Goal: Task Accomplishment & Management: Manage account settings

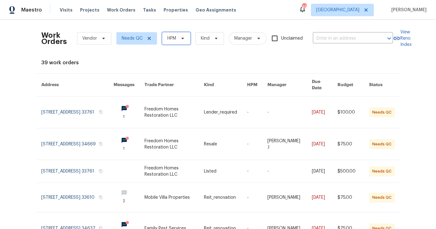
click at [180, 38] on icon at bounding box center [182, 38] width 5 height 5
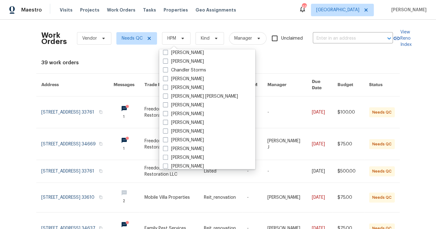
scroll to position [65, 0]
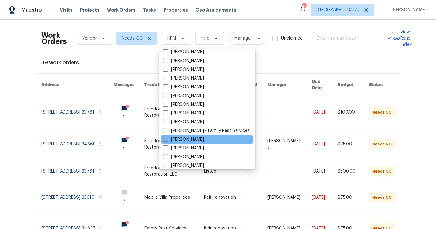
click at [186, 141] on label "[PERSON_NAME]" at bounding box center [183, 140] width 41 height 6
click at [167, 141] on input "[PERSON_NAME]" at bounding box center [165, 139] width 4 height 4
checkbox input "true"
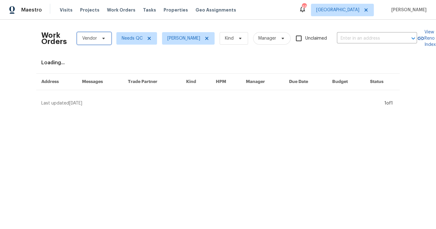
click at [101, 39] on icon at bounding box center [103, 38] width 5 height 5
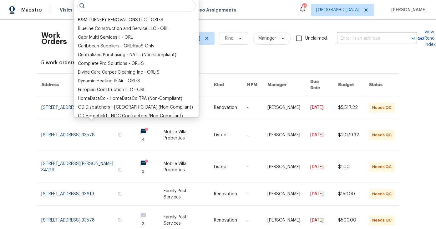
click at [224, 51] on div "Work Orders Vendor Needs QC [PERSON_NAME] Kind Manager Unclaimed ​" at bounding box center [228, 39] width 375 height 28
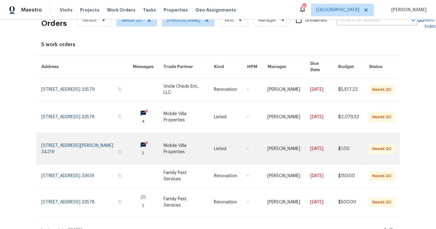
scroll to position [25, 0]
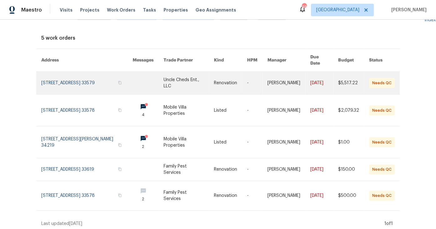
click at [144, 83] on link at bounding box center [148, 83] width 31 height 23
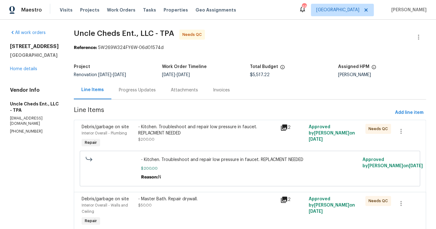
click at [198, 134] on div "- Kitchen. Troubleshoot and repair low pressure in faucet. REPLACMENT NEEDED" at bounding box center [207, 130] width 138 height 13
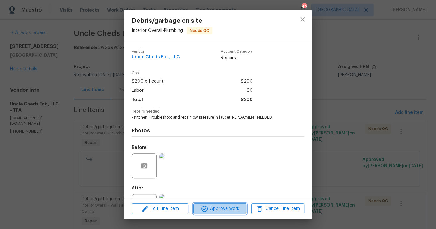
click at [230, 208] on span "Approve Work" at bounding box center [219, 209] width 49 height 8
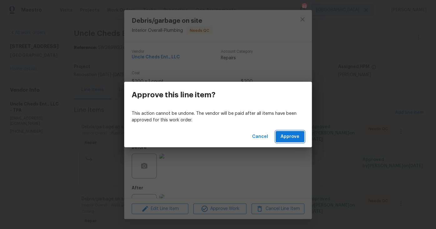
click at [292, 137] on span "Approve" at bounding box center [289, 137] width 19 height 8
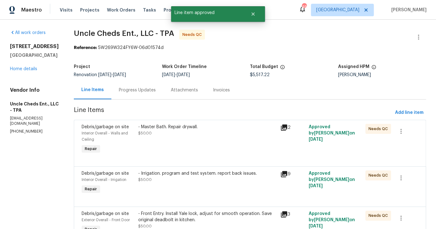
click at [206, 136] on div "- Master Bath. Repair drywall. $50.00" at bounding box center [207, 130] width 138 height 13
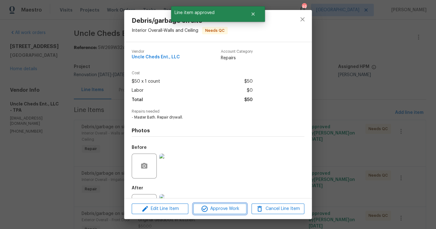
click at [221, 210] on span "Approve Work" at bounding box center [219, 209] width 49 height 8
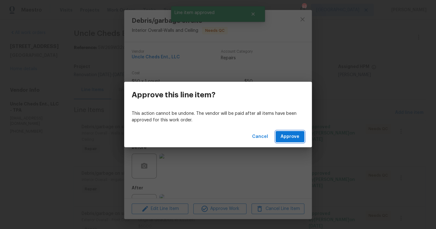
click at [292, 140] on span "Approve" at bounding box center [289, 137] width 19 height 8
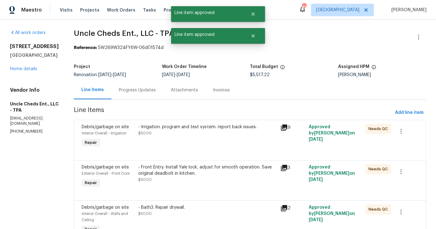
click at [189, 141] on div "- Irrigation. program and test system. report back issues. $50.00" at bounding box center [207, 136] width 142 height 29
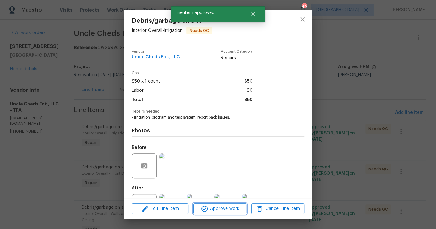
click at [215, 208] on span "Approve Work" at bounding box center [219, 209] width 49 height 8
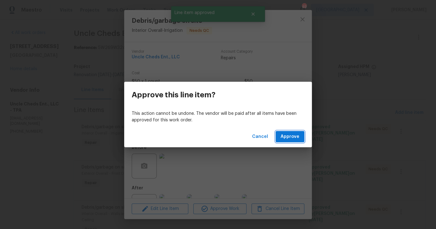
click at [288, 137] on span "Approve" at bounding box center [289, 137] width 19 height 8
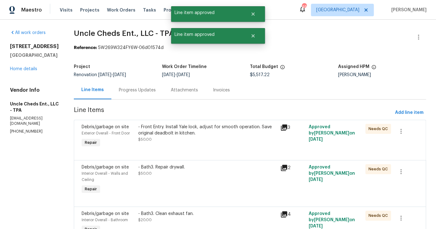
click at [213, 139] on div "- Front Entry. Install Yale lock, adjust for smooth operation. Save original de…" at bounding box center [207, 133] width 138 height 19
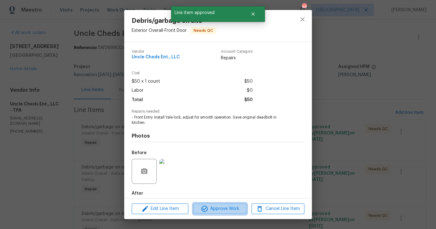
click at [229, 211] on span "Approve Work" at bounding box center [219, 209] width 49 height 8
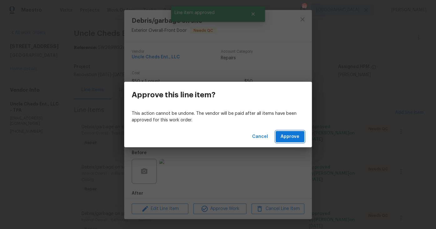
click at [292, 137] on span "Approve" at bounding box center [289, 137] width 19 height 8
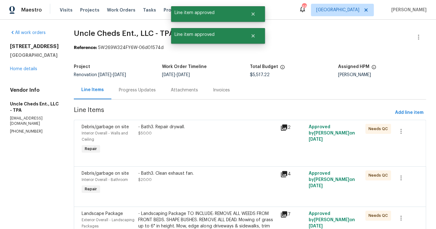
click at [194, 140] on div "- Bath3. Repair drywall. $50.00" at bounding box center [207, 139] width 142 height 35
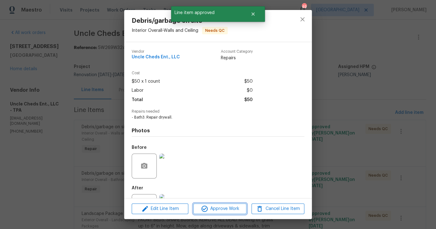
click at [226, 212] on span "Approve Work" at bounding box center [219, 209] width 49 height 8
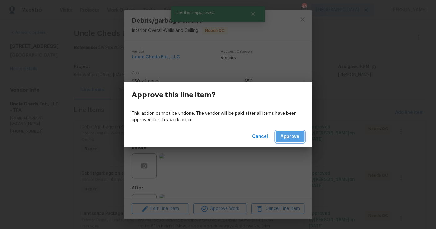
click at [289, 138] on span "Approve" at bounding box center [289, 137] width 19 height 8
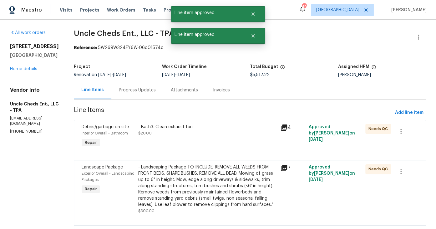
click at [207, 144] on div "- Bath3. Clean exhaust fan. $20.00" at bounding box center [207, 136] width 142 height 29
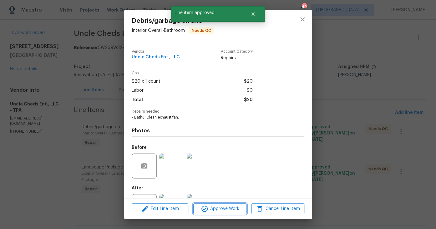
click at [232, 209] on span "Approve Work" at bounding box center [219, 209] width 49 height 8
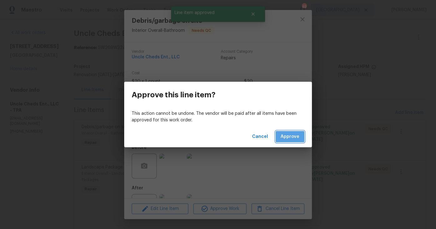
click at [291, 138] on span "Approve" at bounding box center [289, 137] width 19 height 8
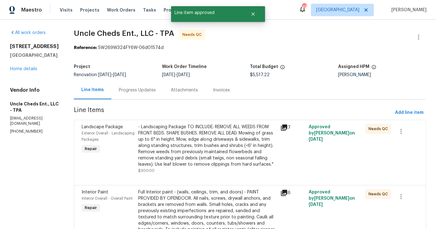
click at [209, 168] on div "- Landscaping Package TO INCLUDE: REMOVE ALL WEEDS FROM FRONT BEDS. SHAPE BUSHE…" at bounding box center [207, 149] width 138 height 50
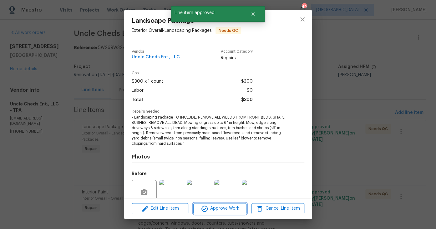
click at [224, 209] on span "Approve Work" at bounding box center [219, 209] width 49 height 8
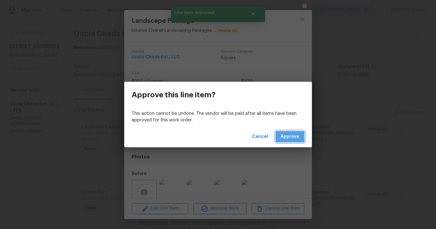
click at [292, 134] on span "Approve" at bounding box center [289, 137] width 19 height 8
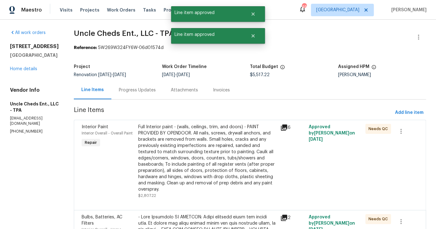
click at [171, 161] on div "Full Interior paint - (walls, ceilings, trim, and doors) - PAINT PROVIDED BY OP…" at bounding box center [207, 158] width 138 height 69
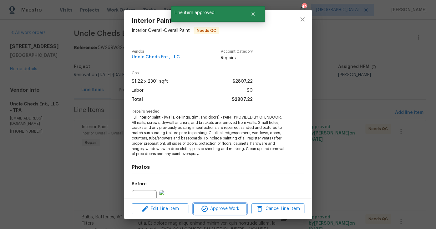
click at [223, 209] on span "Approve Work" at bounding box center [219, 209] width 49 height 8
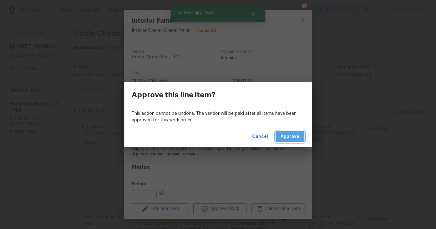
click at [291, 136] on span "Approve" at bounding box center [289, 137] width 19 height 8
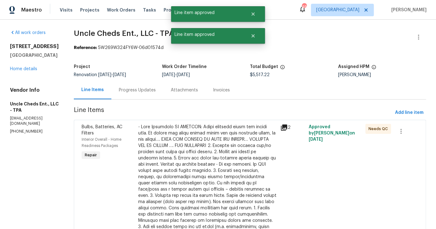
click at [212, 172] on div at bounding box center [207, 183] width 138 height 119
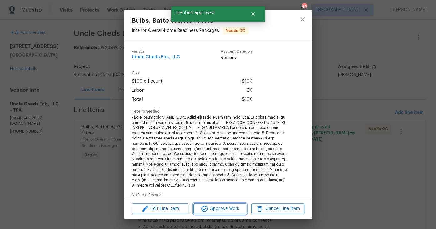
click at [222, 212] on span "Approve Work" at bounding box center [219, 209] width 49 height 8
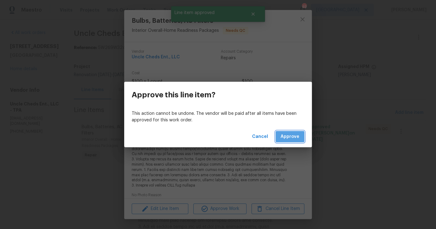
click at [290, 136] on span "Approve" at bounding box center [289, 137] width 19 height 8
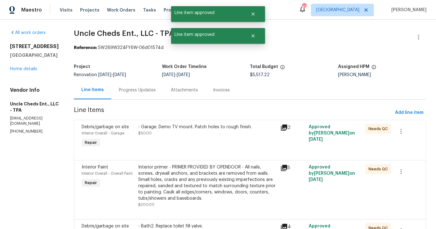
click at [216, 179] on div "Interior primer - PRIMER PROVIDED BY OPENDOOR - All nails, screws, drywall anch…" at bounding box center [207, 183] width 138 height 38
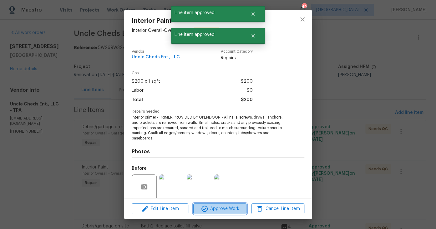
click at [228, 204] on button "Approve Work" at bounding box center [219, 209] width 53 height 11
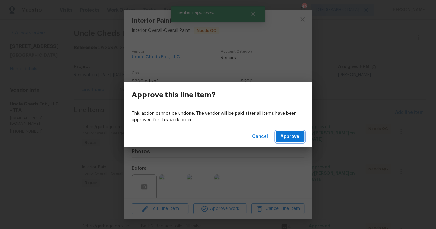
click at [298, 134] on span "Approve" at bounding box center [289, 137] width 19 height 8
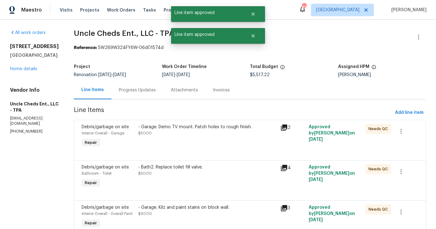
click at [204, 143] on div "- Garage. Demo TV mount. Patch holes to rough finish. $50.00" at bounding box center [207, 136] width 142 height 29
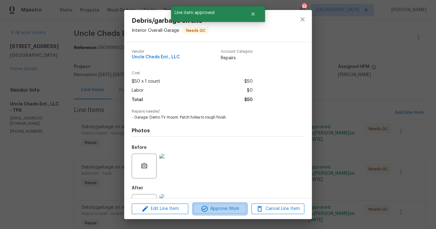
click at [219, 210] on span "Approve Work" at bounding box center [219, 209] width 49 height 8
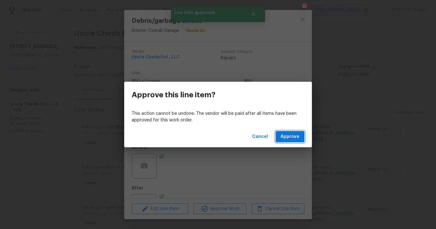
click at [298, 135] on span "Approve" at bounding box center [289, 137] width 19 height 8
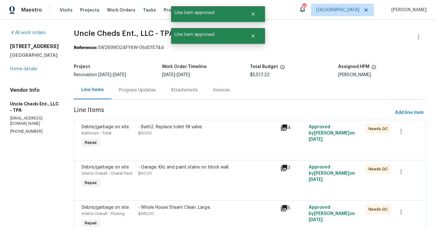
click at [219, 134] on div "- Bath2. Replace toilet fill valve. $50.00" at bounding box center [207, 130] width 138 height 13
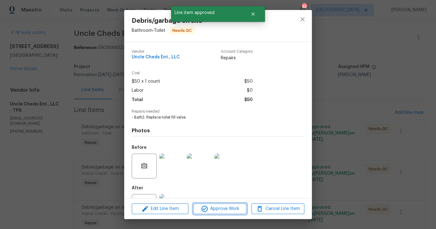
click at [219, 209] on span "Approve Work" at bounding box center [219, 209] width 49 height 8
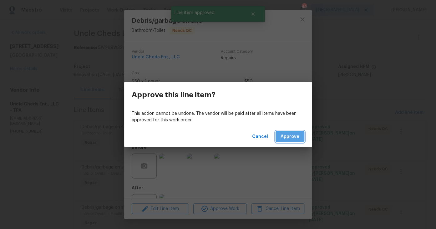
click at [287, 135] on span "Approve" at bounding box center [289, 137] width 19 height 8
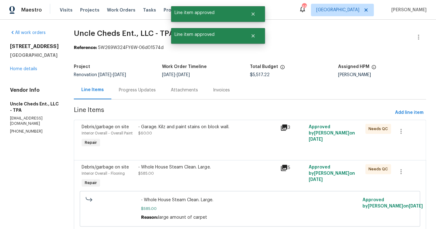
click at [198, 138] on div "- Garage. Kilz and paint stains on block wall. $60.00" at bounding box center [207, 136] width 142 height 29
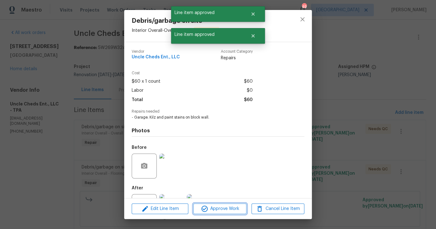
click at [219, 207] on span "Approve Work" at bounding box center [219, 209] width 49 height 8
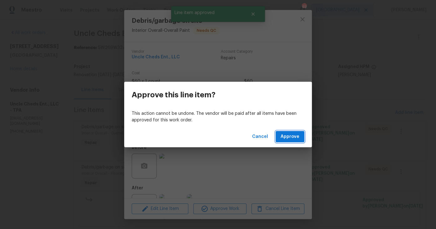
click at [292, 135] on span "Approve" at bounding box center [289, 137] width 19 height 8
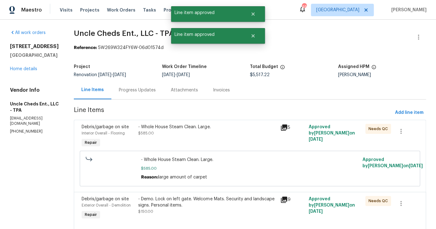
click at [212, 139] on div "- Whole House Steam Clean. Large. $585.00" at bounding box center [207, 136] width 142 height 29
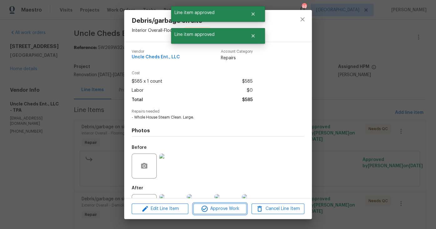
click at [216, 206] on span "Approve Work" at bounding box center [219, 209] width 49 height 8
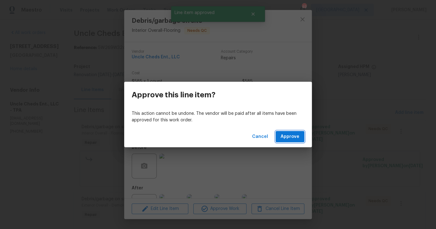
click at [295, 139] on span "Approve" at bounding box center [289, 137] width 19 height 8
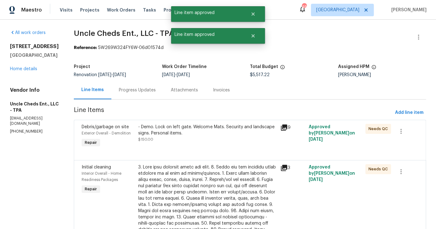
click at [229, 140] on div "- Demo. Lock on left gate. Welcome Mats. Security and landscape signs. Personal…" at bounding box center [207, 133] width 138 height 19
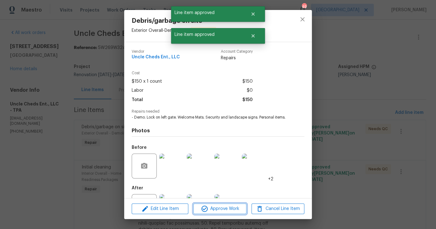
click at [221, 209] on span "Approve Work" at bounding box center [219, 209] width 49 height 8
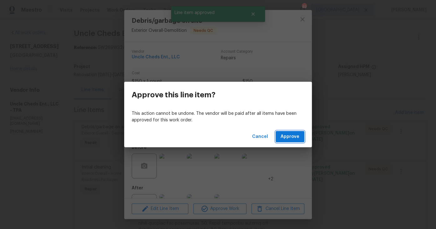
click at [295, 138] on span "Approve" at bounding box center [289, 137] width 19 height 8
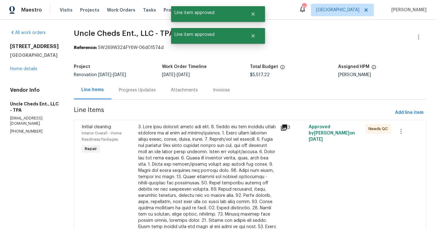
click at [202, 149] on div at bounding box center [207, 189] width 138 height 131
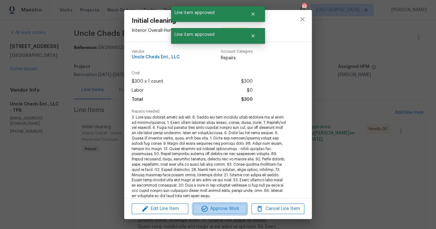
click at [229, 209] on span "Approve Work" at bounding box center [219, 209] width 49 height 8
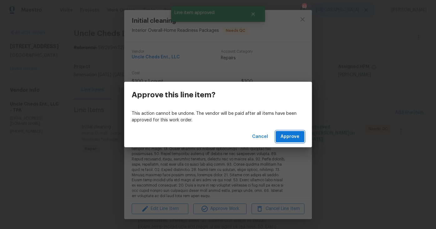
click at [280, 138] on button "Approve" at bounding box center [289, 137] width 29 height 12
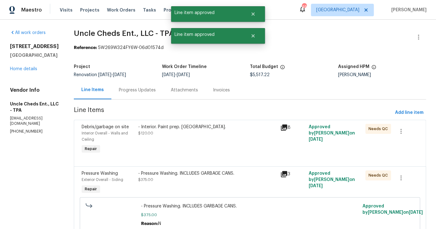
click at [204, 154] on div "- Interior. Paint prep. Drywall. $120.00" at bounding box center [207, 139] width 142 height 35
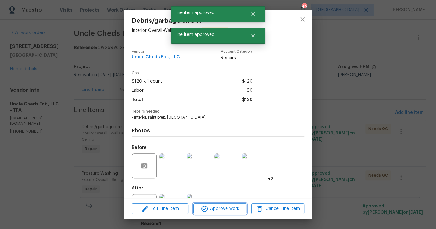
click at [212, 206] on span "Approve Work" at bounding box center [219, 209] width 49 height 8
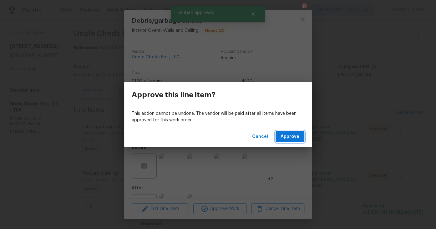
click at [298, 138] on span "Approve" at bounding box center [289, 137] width 19 height 8
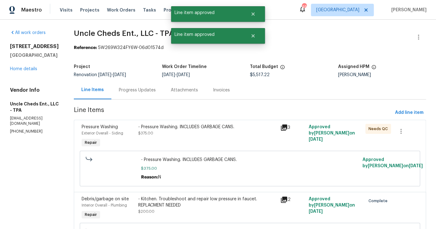
click at [219, 138] on div "- Pressure Washing. INCLUDES GARBAGE CANS. $375.00" at bounding box center [207, 136] width 142 height 29
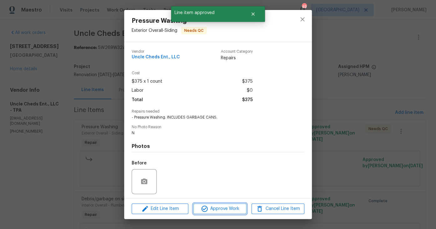
click at [214, 209] on span "Approve Work" at bounding box center [219, 209] width 49 height 8
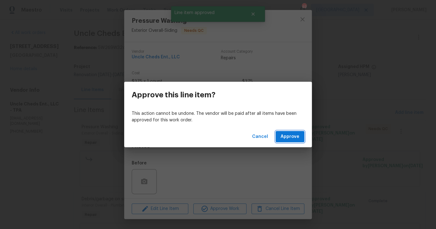
click at [283, 140] on span "Approve" at bounding box center [289, 137] width 19 height 8
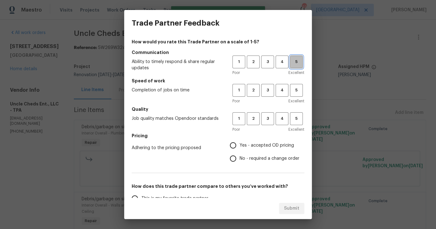
click at [295, 63] on span "5" at bounding box center [296, 61] width 12 height 7
click at [281, 94] on span "4" at bounding box center [282, 90] width 12 height 7
click at [291, 116] on span "5" at bounding box center [296, 118] width 12 height 7
click at [257, 141] on label "Yes - accepted OD pricing" at bounding box center [262, 145] width 73 height 13
click at [239, 141] on input "Yes - accepted OD pricing" at bounding box center [232, 145] width 13 height 13
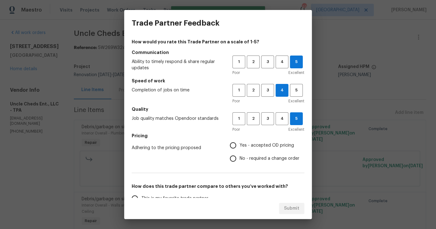
radio input "true"
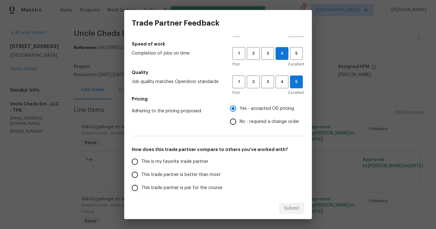
scroll to position [88, 0]
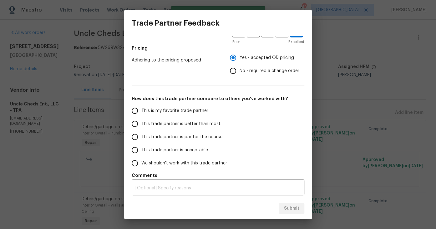
click at [169, 107] on label "This is my favorite trade partner" at bounding box center [177, 110] width 99 height 13
click at [141, 107] on input "This is my favorite trade partner" at bounding box center [134, 110] width 13 height 13
click at [295, 212] on span "Submit" at bounding box center [291, 209] width 15 height 8
radio input "true"
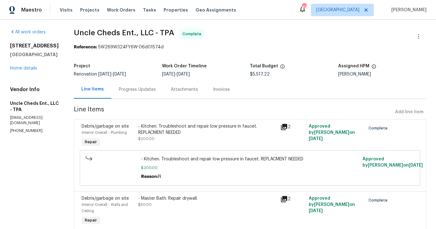
scroll to position [0, 0]
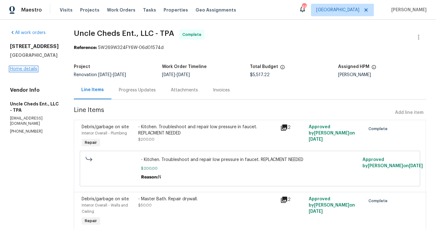
click at [28, 70] on link "Home details" at bounding box center [23, 69] width 27 height 4
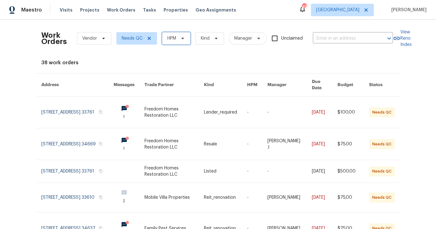
click at [179, 43] on span "HPM" at bounding box center [176, 38] width 28 height 13
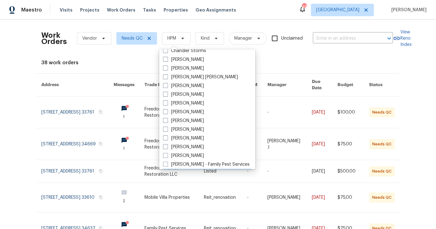
scroll to position [62, 0]
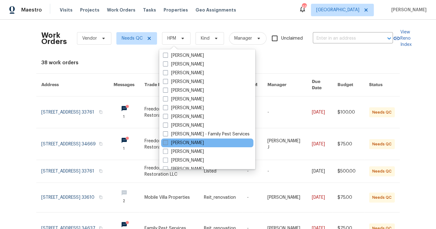
click at [181, 142] on label "[PERSON_NAME]" at bounding box center [183, 143] width 41 height 6
click at [167, 142] on input "[PERSON_NAME]" at bounding box center [165, 142] width 4 height 4
checkbox input "true"
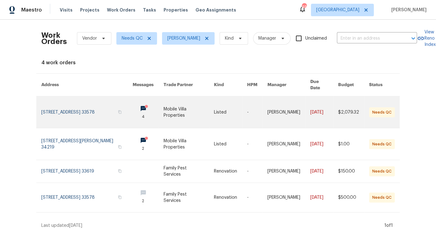
click at [212, 117] on link at bounding box center [189, 113] width 50 height 32
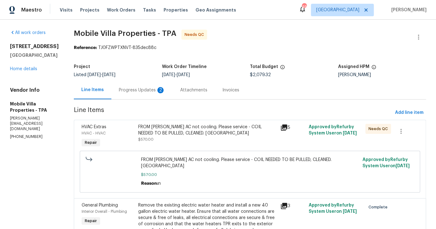
click at [121, 89] on div "Progress Updates 2" at bounding box center [142, 90] width 46 height 6
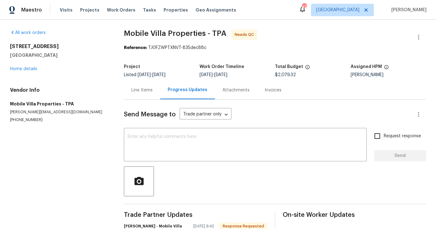
click at [140, 91] on div "Line Items" at bounding box center [141, 90] width 21 height 6
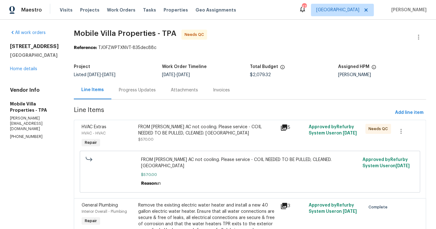
click at [183, 172] on span "$570.00" at bounding box center [250, 175] width 218 height 6
click at [183, 146] on div "FROM PAUL AC not cooling. Please service - COIL NEEDED TO BE PULLED, CLEANED. N…" at bounding box center [207, 136] width 142 height 29
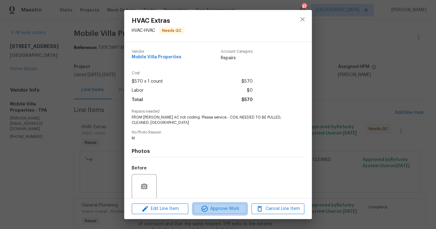
click at [219, 207] on span "Approve Work" at bounding box center [219, 209] width 49 height 8
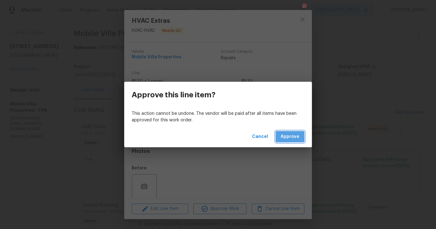
click at [294, 136] on span "Approve" at bounding box center [289, 137] width 19 height 8
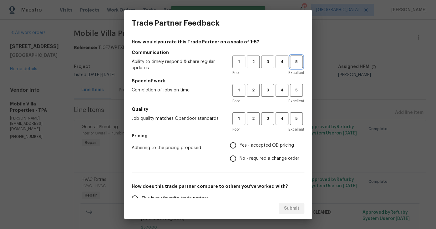
click at [290, 63] on span "5" at bounding box center [296, 61] width 12 height 7
click at [279, 91] on span "4" at bounding box center [282, 90] width 12 height 7
click at [292, 126] on div "1 2 3 4 5 Poor Excellent" at bounding box center [268, 123] width 72 height 20
click at [291, 119] on span "5" at bounding box center [296, 118] width 12 height 7
click at [252, 146] on span "Yes - accepted OD pricing" at bounding box center [266, 146] width 54 height 7
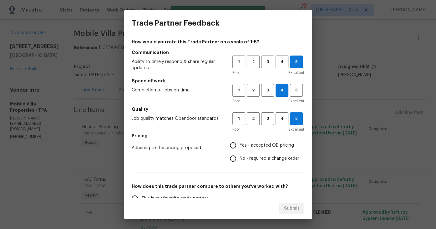
click at [239, 146] on input "Yes - accepted OD pricing" at bounding box center [232, 145] width 13 height 13
radio input "true"
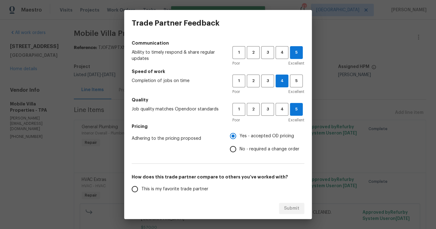
scroll to position [12, 0]
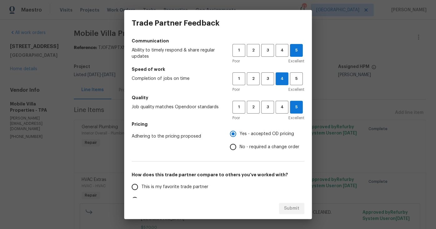
click at [147, 186] on span "This is my favorite trade partner" at bounding box center [174, 187] width 67 height 7
click at [141, 186] on input "This is my favorite trade partner" at bounding box center [134, 187] width 13 height 13
click at [292, 206] on span "Submit" at bounding box center [291, 209] width 15 height 8
radio input "true"
radio input "false"
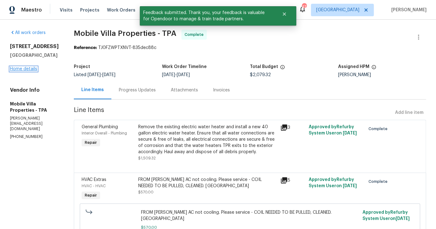
click at [19, 71] on link "Home details" at bounding box center [23, 69] width 27 height 4
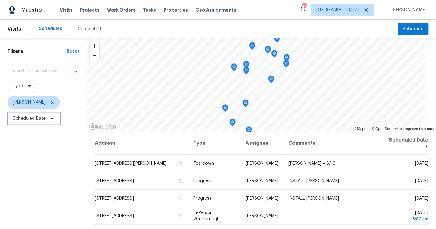
click at [32, 118] on span "Scheduled Date" at bounding box center [29, 119] width 33 height 6
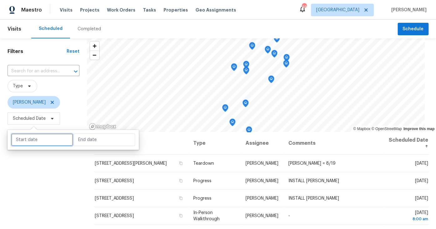
select select "7"
select select "2025"
select select "8"
select select "2025"
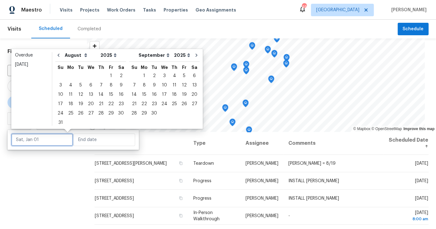
click at [47, 144] on input "text" at bounding box center [42, 140] width 62 height 13
click at [26, 52] on div "Overdue" at bounding box center [31, 55] width 33 height 6
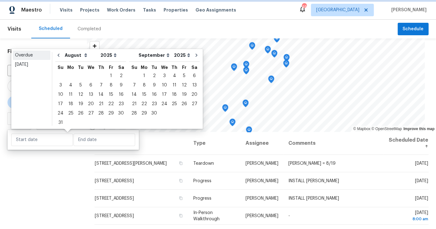
type input "Mon, Jul 14"
type input "Tue, Aug 12"
select select "6"
select select "7"
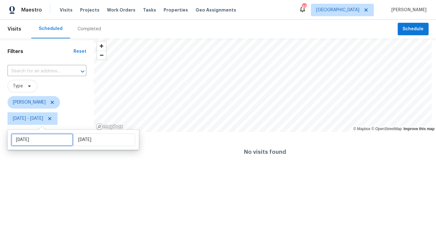
select select "6"
select select "2025"
select select "7"
select select "2025"
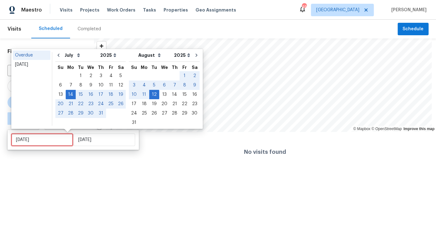
click at [42, 136] on input "Mon, Jul 14" at bounding box center [42, 140] width 62 height 13
click at [25, 64] on div "Today" at bounding box center [31, 65] width 33 height 6
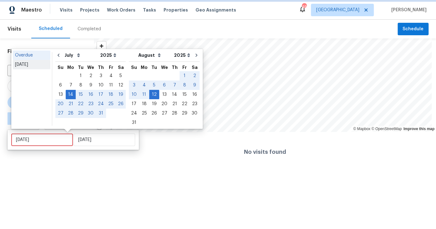
type input "Wed, Aug 13"
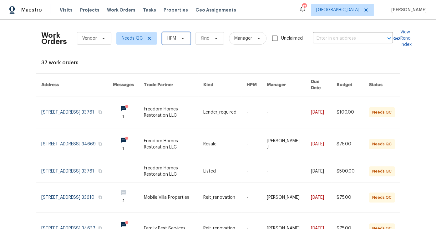
click at [184, 39] on span "HPM" at bounding box center [176, 38] width 28 height 13
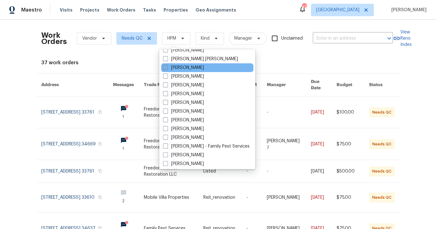
scroll to position [65, 0]
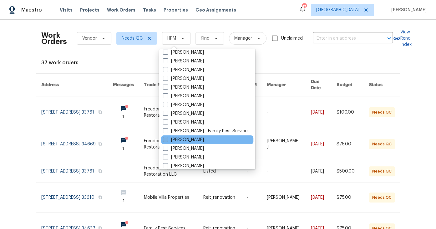
click at [181, 139] on label "[PERSON_NAME]" at bounding box center [183, 140] width 41 height 6
click at [167, 139] on input "[PERSON_NAME]" at bounding box center [165, 139] width 4 height 4
checkbox input "true"
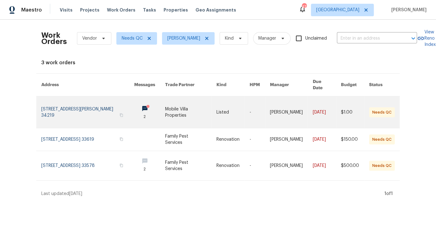
click at [86, 110] on link at bounding box center [87, 113] width 93 height 32
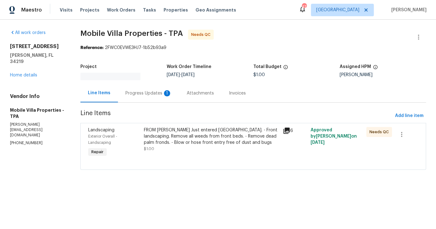
click at [140, 93] on div "Progress Updates 1" at bounding box center [148, 93] width 46 height 6
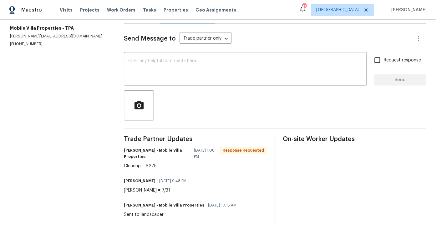
scroll to position [78, 0]
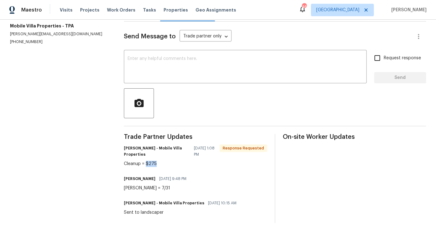
drag, startPoint x: 156, startPoint y: 165, endPoint x: 146, endPoint y: 166, distance: 10.0
click at [146, 166] on div "Cleanup = $275" at bounding box center [195, 164] width 143 height 6
copy div "$275"
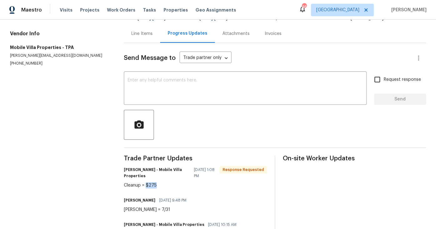
scroll to position [0, 0]
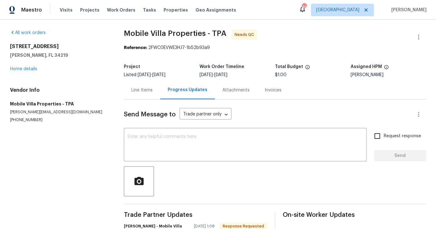
click at [149, 88] on div "Line Items" at bounding box center [141, 90] width 21 height 6
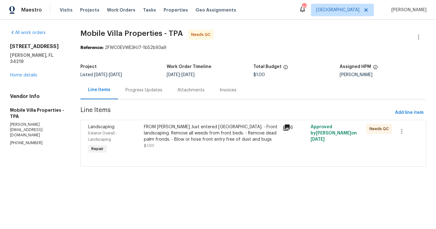
click at [173, 141] on div "FROM PAUL Home Just entered Resale. - Front landscaping. Remove all weeds from …" at bounding box center [211, 133] width 135 height 19
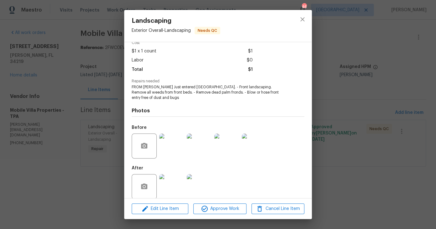
scroll to position [38, 0]
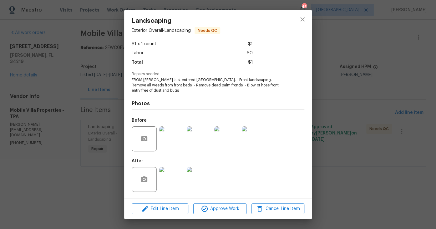
click at [171, 182] on img at bounding box center [171, 179] width 25 height 25
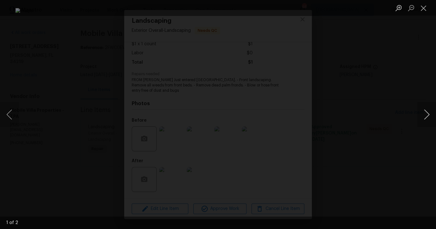
click at [424, 117] on button "Next image" at bounding box center [426, 114] width 19 height 25
click at [426, 10] on button "Close lightbox" at bounding box center [423, 8] width 13 height 11
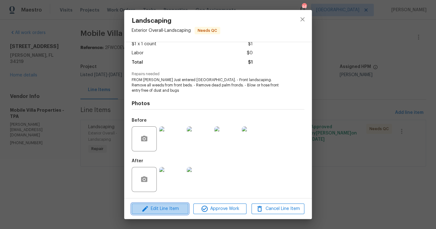
click at [168, 210] on span "Edit Line Item" at bounding box center [160, 209] width 53 height 8
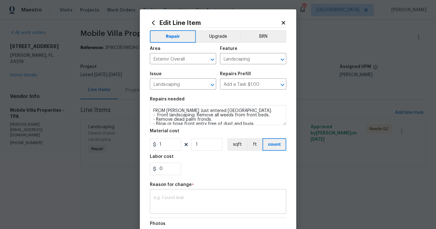
click at [172, 195] on div "x ​" at bounding box center [218, 202] width 136 height 23
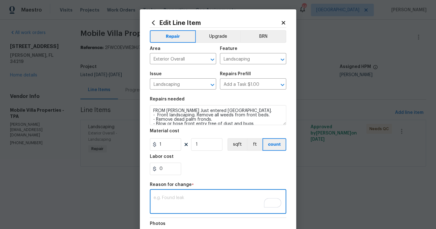
paste textarea "$275"
type textarea "$275"
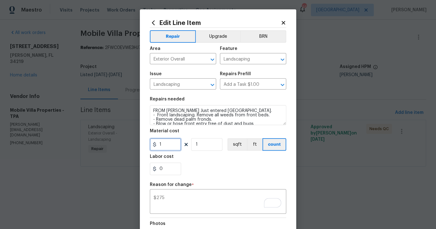
drag, startPoint x: 161, startPoint y: 145, endPoint x: 150, endPoint y: 145, distance: 10.3
click at [150, 145] on div "1" at bounding box center [165, 145] width 31 height 13
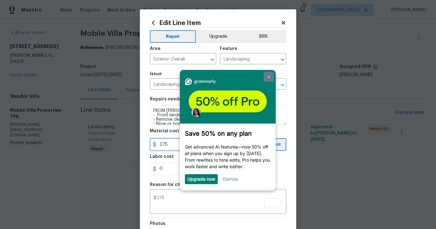
type input "275"
click at [269, 76] on img at bounding box center [268, 77] width 3 height 3
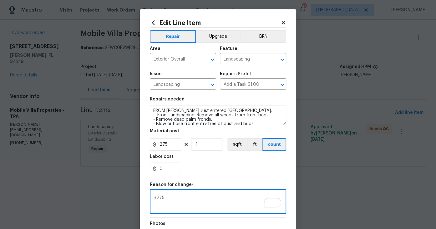
drag, startPoint x: 166, startPoint y: 198, endPoint x: 132, endPoint y: 199, distance: 34.4
click at [132, 199] on div "Edit Line Item Repair Upgrade BRN Area Exterior Overall ​ Feature Landscaping ​…" at bounding box center [218, 114] width 436 height 229
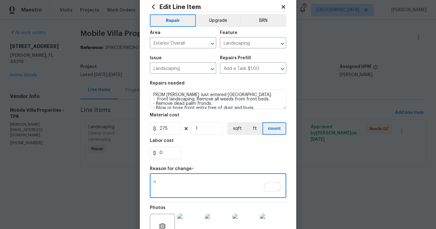
scroll to position [85, 0]
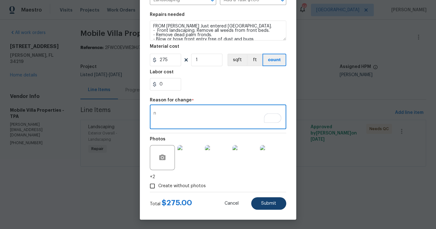
type textarea "n"
click at [258, 200] on button "Submit" at bounding box center [268, 204] width 35 height 13
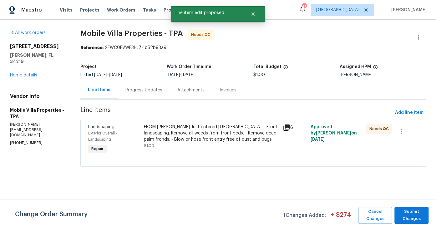
scroll to position [0, 0]
click at [401, 216] on span "Submit Changes" at bounding box center [411, 216] width 28 height 14
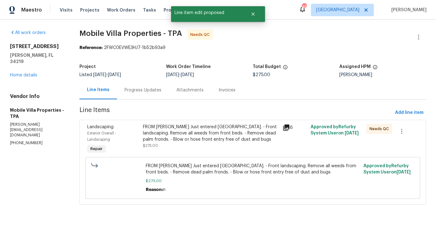
click at [224, 140] on div "FROM PAUL Home Just entered Resale. - Front landscaping. Remove all weeds from …" at bounding box center [211, 133] width 136 height 19
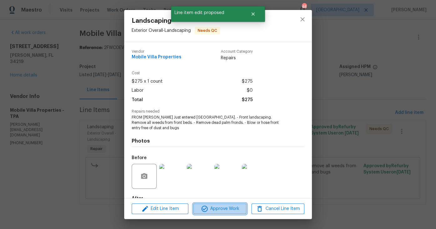
click at [212, 209] on span "Approve Work" at bounding box center [219, 209] width 49 height 8
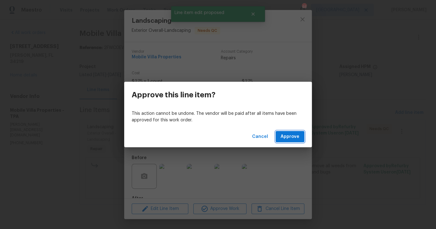
click at [284, 140] on span "Approve" at bounding box center [289, 137] width 19 height 8
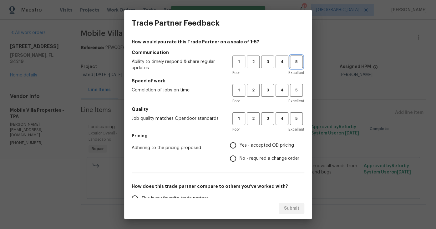
click at [293, 58] on button "5" at bounding box center [296, 62] width 13 height 13
click at [278, 88] on span "4" at bounding box center [282, 90] width 12 height 7
click at [293, 124] on button "5" at bounding box center [296, 119] width 13 height 13
click at [239, 145] on span "Yes - accepted OD pricing" at bounding box center [266, 146] width 54 height 7
click at [239, 145] on input "Yes - accepted OD pricing" at bounding box center [232, 145] width 13 height 13
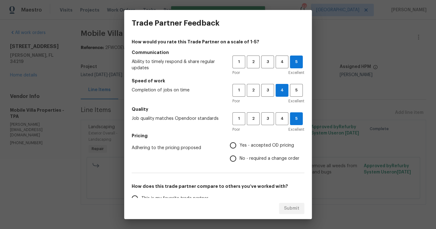
radio input "true"
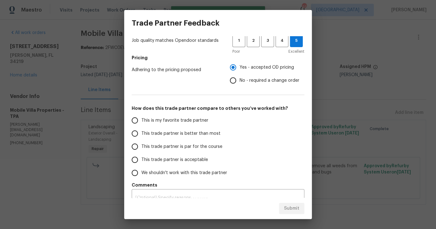
scroll to position [88, 0]
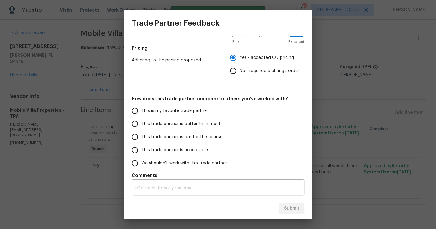
click at [154, 112] on span "This is my favorite trade partner" at bounding box center [174, 111] width 67 height 7
click at [141, 112] on input "This is my favorite trade partner" at bounding box center [134, 110] width 13 height 13
click at [299, 210] on span "Submit" at bounding box center [291, 209] width 15 height 8
radio input "true"
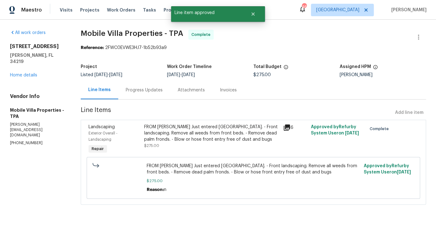
radio input "false"
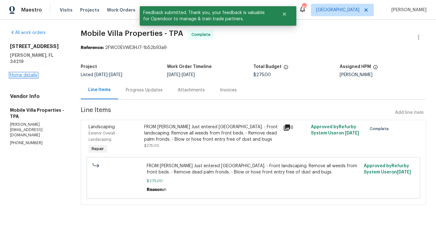
click at [22, 73] on link "Home details" at bounding box center [23, 75] width 27 height 4
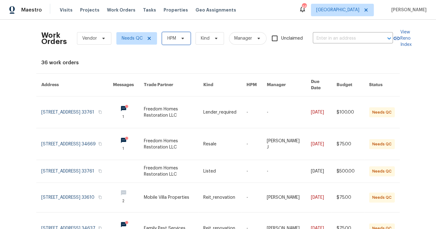
click at [178, 40] on span at bounding box center [181, 38] width 7 height 5
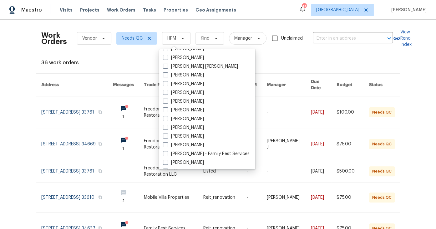
scroll to position [47, 0]
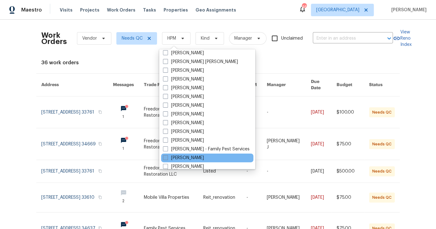
click at [193, 159] on label "[PERSON_NAME]" at bounding box center [183, 158] width 41 height 6
click at [167, 159] on input "[PERSON_NAME]" at bounding box center [165, 157] width 4 height 4
checkbox input "true"
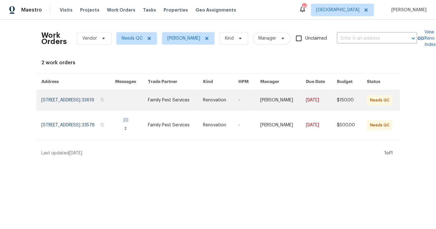
click at [148, 99] on link at bounding box center [131, 100] width 33 height 20
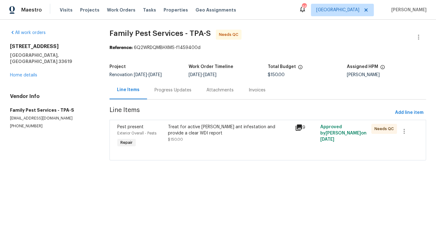
click at [171, 89] on div "Progress Updates" at bounding box center [172, 90] width 37 height 6
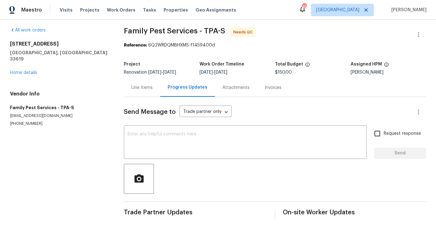
scroll to position [7, 0]
click at [143, 84] on div "Line Items" at bounding box center [141, 87] width 21 height 6
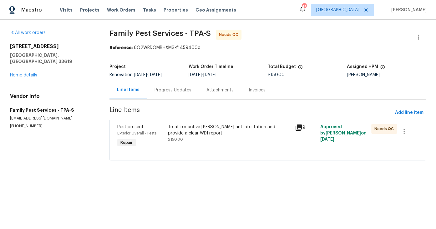
click at [297, 127] on icon at bounding box center [298, 128] width 6 height 6
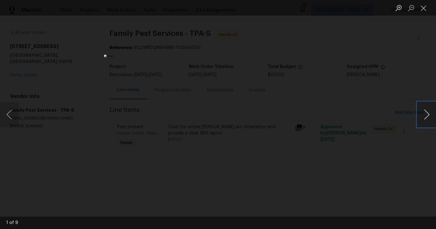
click at [427, 118] on button "Next image" at bounding box center [426, 114] width 19 height 25
click at [424, 6] on button "Close lightbox" at bounding box center [423, 8] width 13 height 11
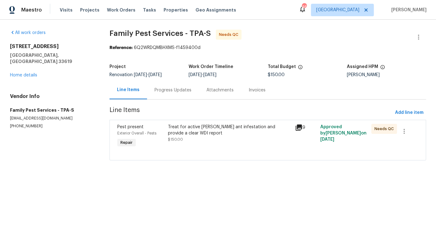
click at [249, 140] on div "Treat for active carpenter ant infestation and provide a clear WDI report $150.…" at bounding box center [229, 133] width 123 height 19
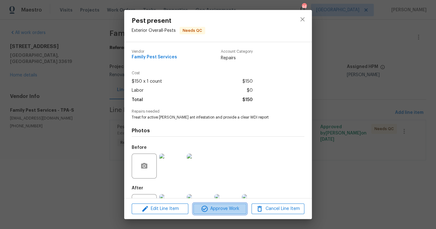
click at [222, 211] on span "Approve Work" at bounding box center [219, 209] width 49 height 8
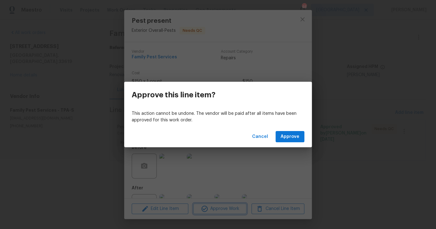
click at [267, 173] on div "Approve this line item? This action cannot be undone. The vendor will be paid a…" at bounding box center [218, 114] width 436 height 229
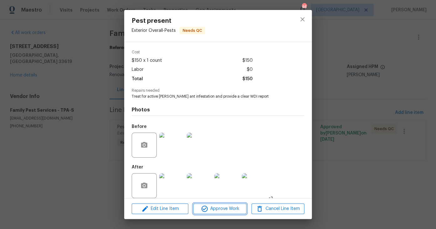
scroll to position [27, 0]
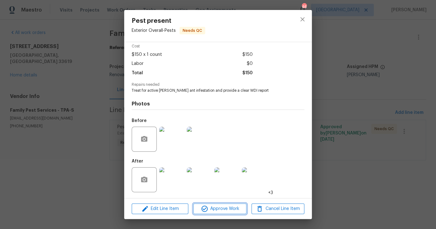
click at [229, 207] on span "Approve Work" at bounding box center [219, 209] width 49 height 8
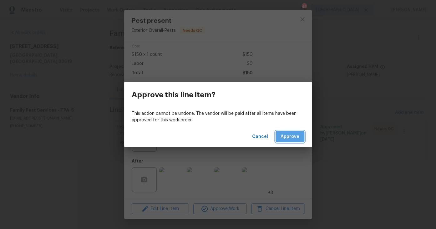
click at [293, 136] on span "Approve" at bounding box center [289, 137] width 19 height 8
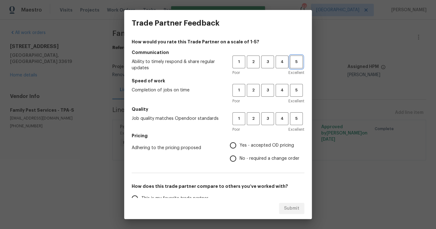
drag, startPoint x: 292, startPoint y: 63, endPoint x: 292, endPoint y: 72, distance: 8.8
click at [292, 64] on span "5" at bounding box center [296, 61] width 12 height 7
click at [280, 89] on span "4" at bounding box center [282, 90] width 12 height 7
click at [293, 117] on span "5" at bounding box center [296, 118] width 12 height 7
click at [248, 147] on span "Yes - accepted OD pricing" at bounding box center [266, 146] width 54 height 7
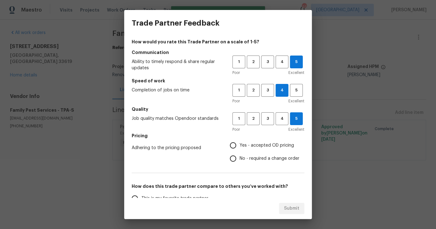
click at [239, 147] on input "Yes - accepted OD pricing" at bounding box center [232, 145] width 13 height 13
radio input "true"
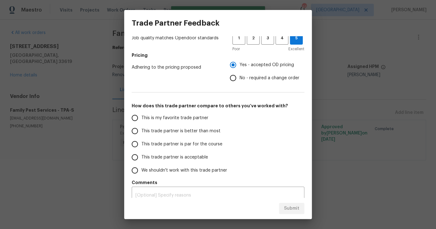
scroll to position [88, 0]
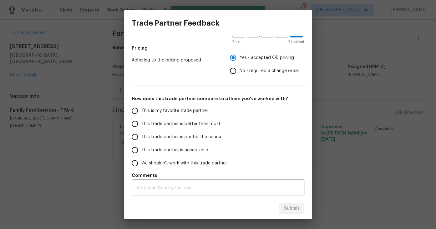
click at [155, 109] on span "This is my favorite trade partner" at bounding box center [174, 111] width 67 height 7
click at [141, 109] on input "This is my favorite trade partner" at bounding box center [134, 110] width 13 height 13
click at [289, 205] on span "Submit" at bounding box center [291, 209] width 15 height 8
radio input "true"
radio input "false"
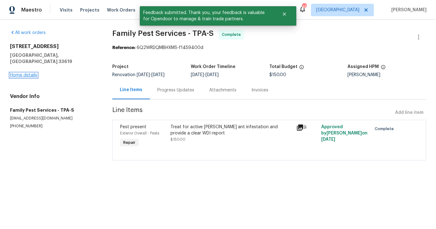
click at [26, 73] on link "Home details" at bounding box center [23, 75] width 27 height 4
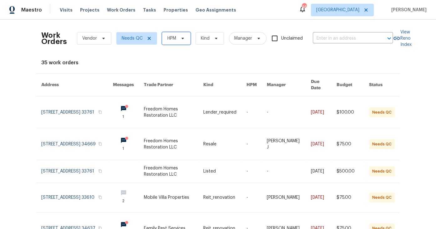
click at [178, 43] on span "HPM" at bounding box center [176, 38] width 28 height 13
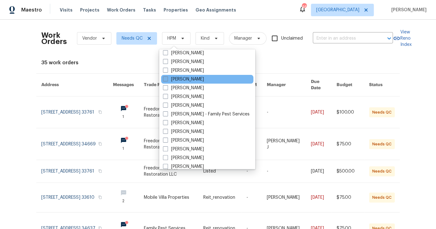
scroll to position [82, 0]
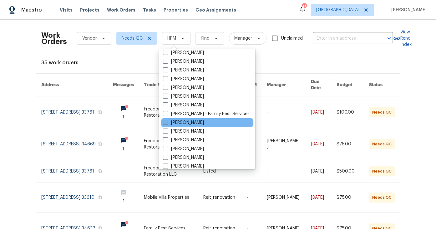
click at [184, 122] on label "[PERSON_NAME]" at bounding box center [183, 123] width 41 height 6
click at [167, 122] on input "[PERSON_NAME]" at bounding box center [165, 122] width 4 height 4
checkbox input "true"
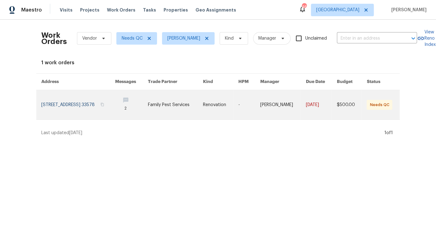
click at [148, 104] on link at bounding box center [131, 104] width 33 height 29
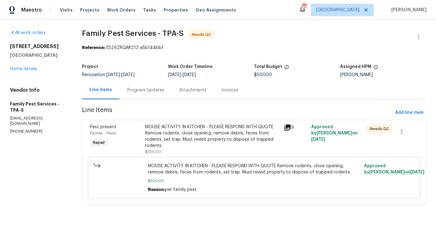
click at [215, 140] on div "MOUSE ACTIVITY IN KITCHEN - PLEASE RESPOND WITH QUOTE Remove rodents, close ope…" at bounding box center [212, 136] width 134 height 25
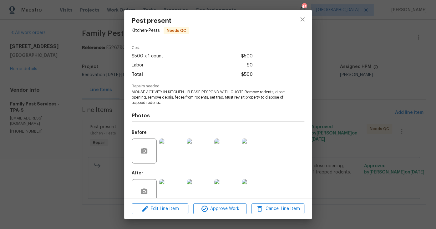
scroll to position [38, 0]
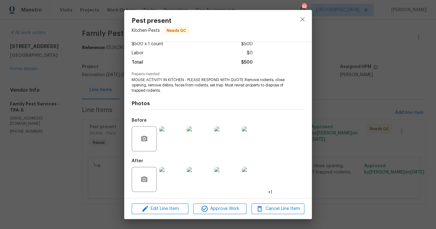
click at [176, 185] on img at bounding box center [171, 179] width 25 height 25
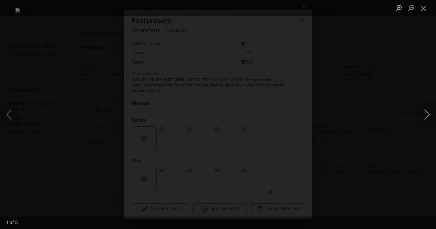
click at [427, 113] on button "Next image" at bounding box center [426, 114] width 19 height 25
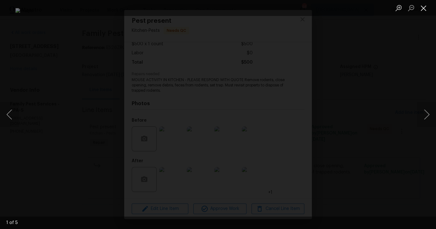
click at [424, 11] on button "Close lightbox" at bounding box center [423, 8] width 13 height 11
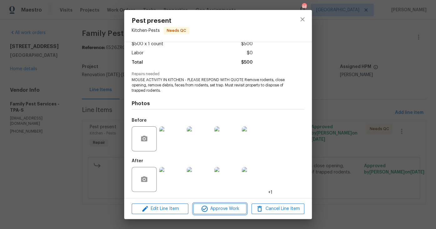
click at [223, 209] on span "Approve Work" at bounding box center [219, 209] width 49 height 8
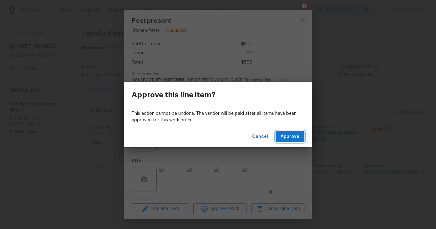
click at [295, 135] on span "Approve" at bounding box center [289, 137] width 19 height 8
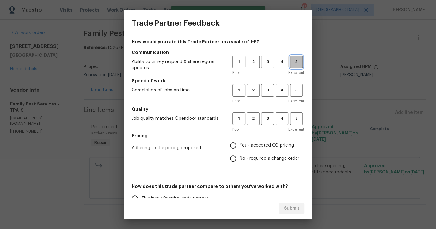
click at [290, 62] on span "5" at bounding box center [296, 61] width 12 height 7
drag, startPoint x: 282, startPoint y: 87, endPoint x: 281, endPoint y: 107, distance: 20.0
click at [282, 88] on span "4" at bounding box center [282, 90] width 12 height 7
click at [293, 123] on button "5" at bounding box center [296, 119] width 13 height 13
click at [239, 147] on span "Yes - accepted OD pricing" at bounding box center [266, 146] width 54 height 7
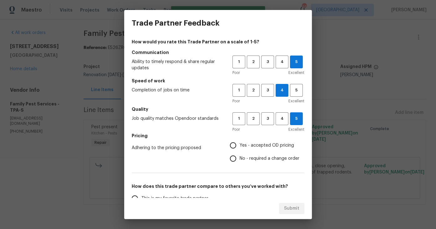
click at [237, 147] on input "Yes - accepted OD pricing" at bounding box center [232, 145] width 13 height 13
radio input "true"
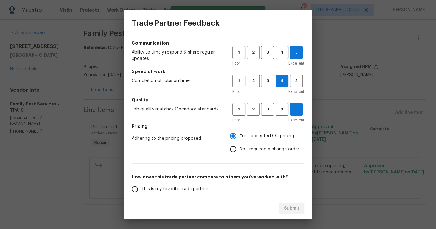
scroll to position [12, 0]
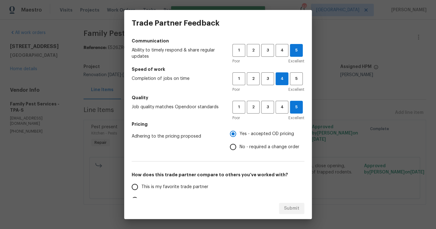
click at [158, 189] on span "This is my favorite trade partner" at bounding box center [174, 187] width 67 height 7
click at [141, 189] on input "This is my favorite trade partner" at bounding box center [134, 187] width 13 height 13
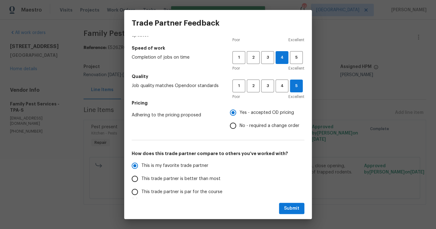
scroll to position [79, 0]
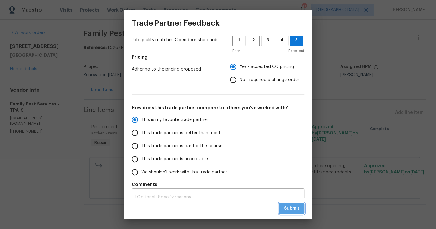
click at [292, 209] on span "Submit" at bounding box center [291, 209] width 15 height 8
radio input "true"
radio input "false"
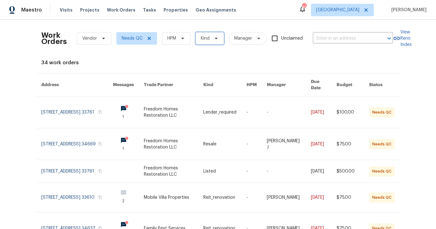
click at [215, 40] on icon at bounding box center [216, 38] width 5 height 5
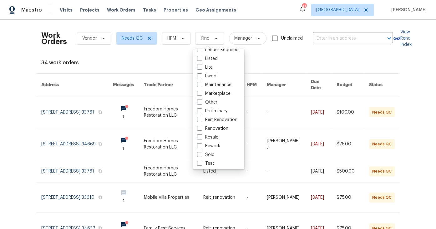
scroll to position [51, 0]
click at [176, 42] on span "HPM" at bounding box center [176, 38] width 28 height 13
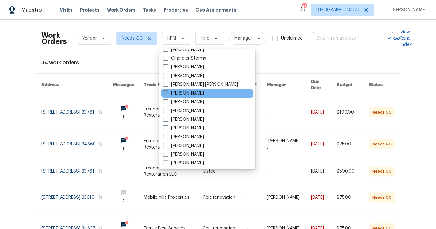
scroll to position [95, 0]
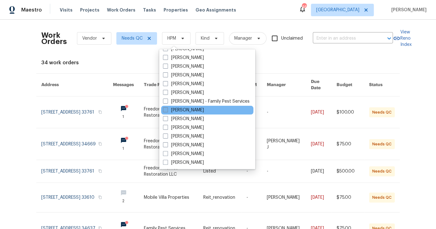
click at [190, 109] on label "[PERSON_NAME]" at bounding box center [183, 110] width 41 height 6
click at [167, 109] on input "[PERSON_NAME]" at bounding box center [165, 109] width 4 height 4
checkbox input "true"
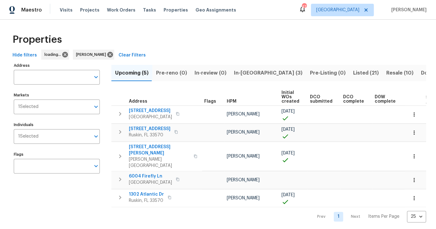
click at [248, 74] on span "In-reno (3)" at bounding box center [268, 73] width 68 height 9
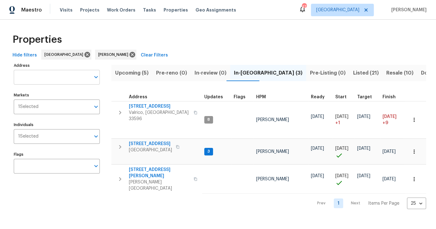
click at [72, 77] on input "Address" at bounding box center [52, 77] width 77 height 15
type input "1340 apollo"
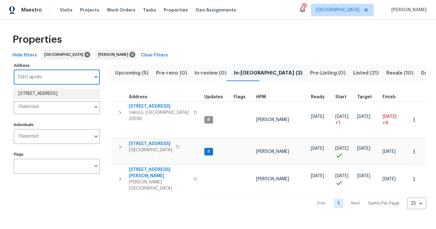
click at [59, 91] on li "1340 Apollo Beach Blvd S Apollo Beach FL 33572" at bounding box center [56, 94] width 86 height 10
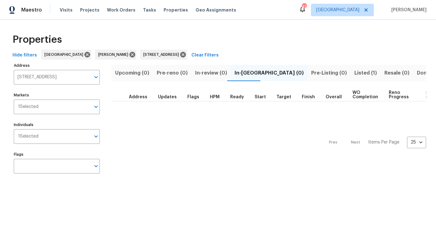
click at [354, 74] on span "Listed (1)" at bounding box center [365, 73] width 23 height 9
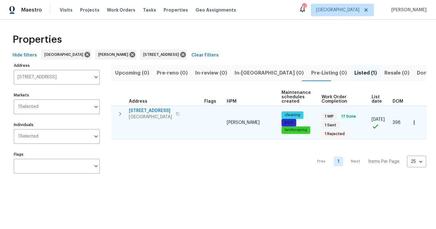
click at [172, 112] on span "1340 Apollo Beach Blvd S" at bounding box center [150, 111] width 43 height 6
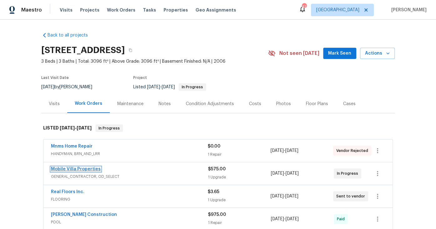
click at [83, 170] on link "Mobile Villa Properties" at bounding box center [76, 169] width 50 height 4
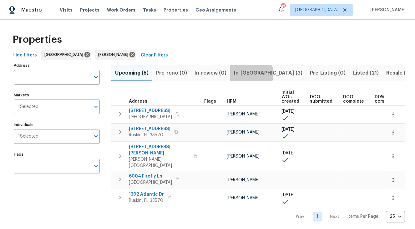
click at [247, 73] on span "In-[GEOGRAPHIC_DATA] (3)" at bounding box center [268, 73] width 68 height 9
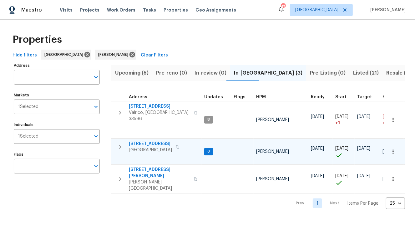
click at [156, 141] on span "[STREET_ADDRESS]" at bounding box center [150, 144] width 43 height 6
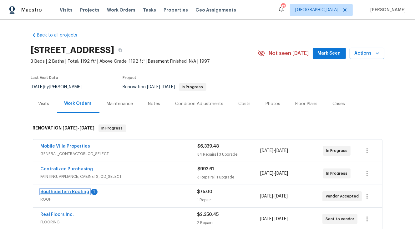
click at [72, 192] on link "Southeastern Roofing" at bounding box center [65, 192] width 49 height 4
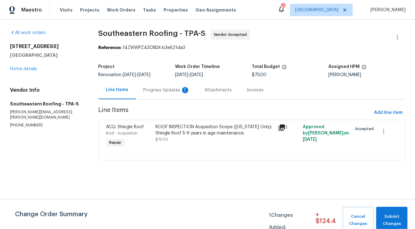
click at [167, 90] on div "Progress Updates 1" at bounding box center [167, 90] width 46 height 6
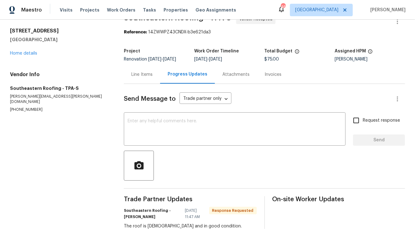
scroll to position [68, 0]
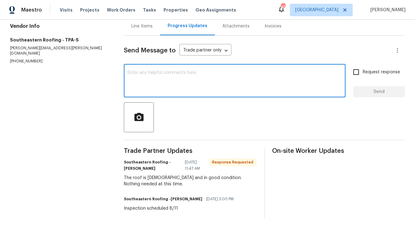
click at [170, 83] on textarea at bounding box center [235, 82] width 214 height 22
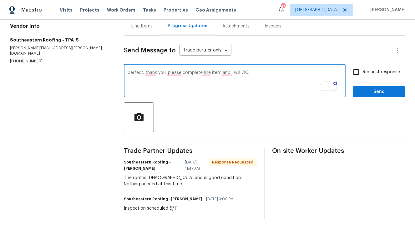
type textarea "perfect. thank you. please complete line item and i will QC."
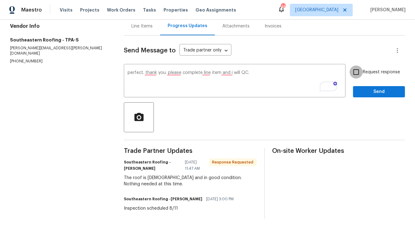
click at [355, 70] on input "Request response" at bounding box center [356, 72] width 13 height 13
click at [355, 67] on input "Request response" at bounding box center [356, 72] width 13 height 13
checkbox input "false"
click at [370, 93] on button "Send" at bounding box center [379, 92] width 52 height 12
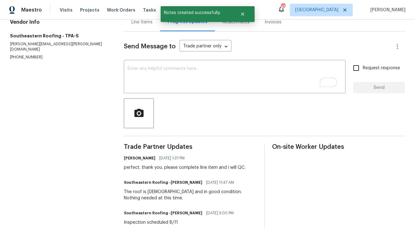
scroll to position [0, 0]
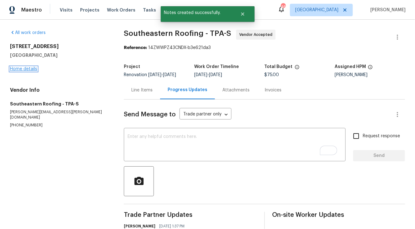
click at [26, 70] on link "Home details" at bounding box center [23, 69] width 27 height 4
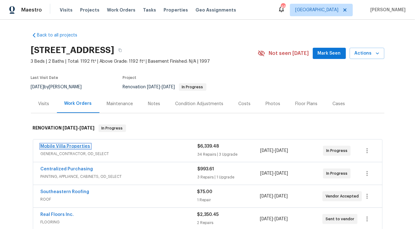
click at [63, 146] on link "Mobile Villa Properties" at bounding box center [66, 146] width 50 height 4
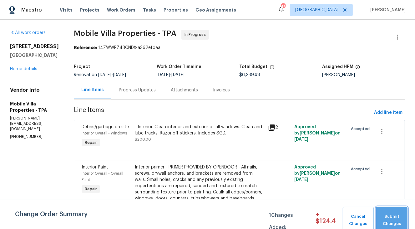
click at [404, 218] on span "Submit Changes" at bounding box center [391, 221] width 25 height 14
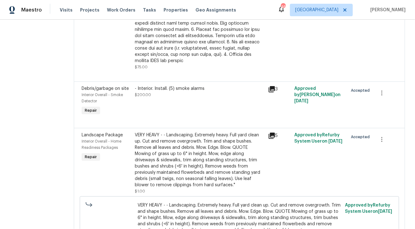
scroll to position [1595, 0]
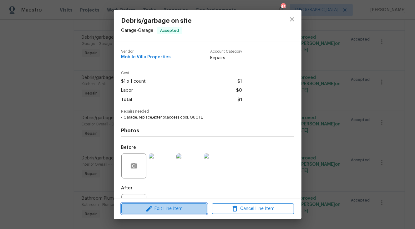
click at [190, 211] on span "Edit Line Item" at bounding box center [164, 209] width 82 height 8
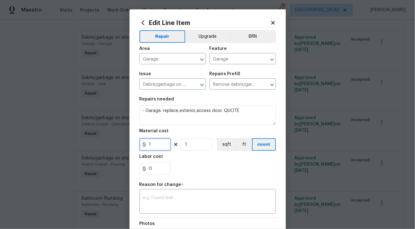
drag, startPoint x: 153, startPoint y: 146, endPoint x: 133, endPoint y: 147, distance: 19.7
click at [133, 147] on div "Edit Line Item Repair Upgrade BRN Area Garage ​ Feature Garage ​ Issue Debris/g…" at bounding box center [207, 153] width 156 height 289
type input "425"
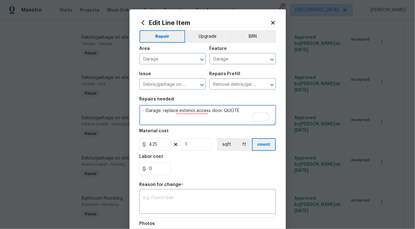
drag, startPoint x: 239, startPoint y: 113, endPoint x: 222, endPoint y: 114, distance: 16.9
click at [222, 114] on textarea "- Garage. replace,exterior,access door. QUOTE" at bounding box center [207, 115] width 136 height 20
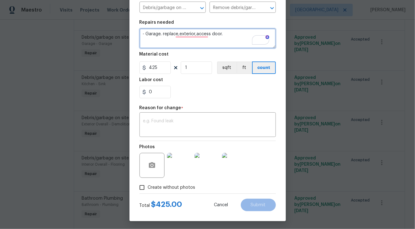
scroll to position [79, 0]
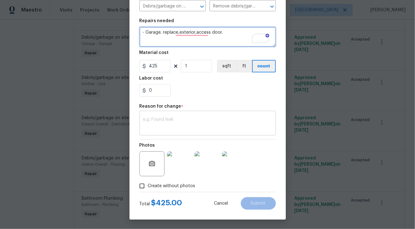
type textarea "- Garage. replace,exterior,access door."
click at [186, 123] on textarea at bounding box center [207, 124] width 129 height 13
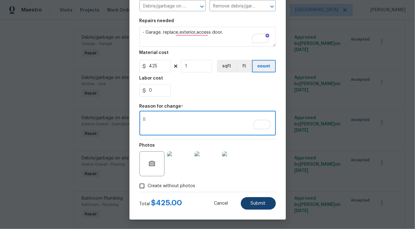
type textarea "B"
click at [267, 203] on button "Submit" at bounding box center [258, 204] width 35 height 13
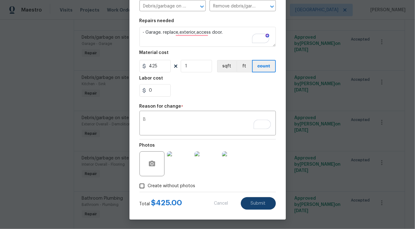
type textarea "- Garage. replace,exterior,access door. QUOTE"
type input "1"
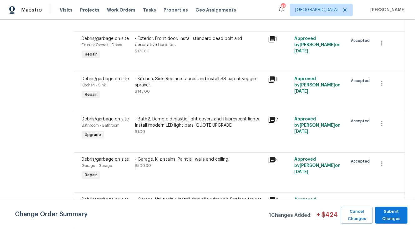
scroll to position [564, 0]
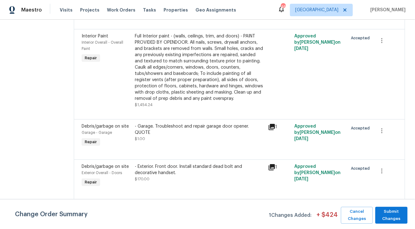
click at [206, 132] on div "- Garage. Troubleshoot and repair garage door opener. QUOTE $1.00" at bounding box center [199, 132] width 129 height 19
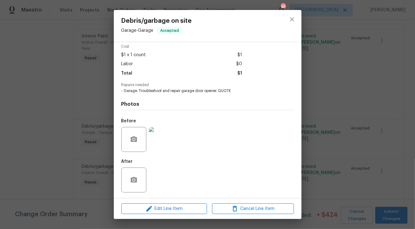
scroll to position [27, 0]
click at [294, 19] on icon "close" at bounding box center [292, 20] width 8 height 8
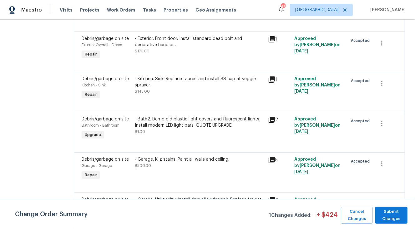
scroll to position [564, 0]
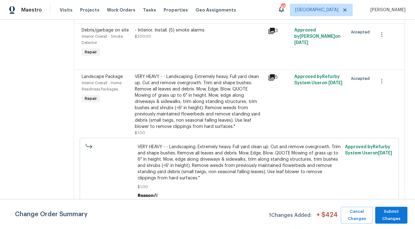
scroll to position [1048, 0]
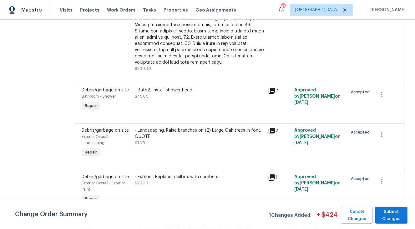
click at [195, 128] on div "- Landscaping. Raise branches on (2) Large Oak trees in font. QUOTE" at bounding box center [199, 134] width 129 height 13
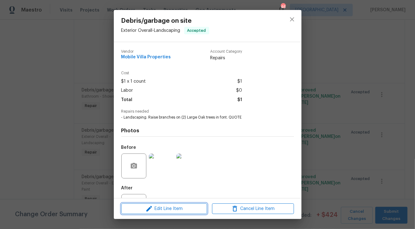
click at [184, 209] on span "Edit Line Item" at bounding box center [164, 209] width 82 height 8
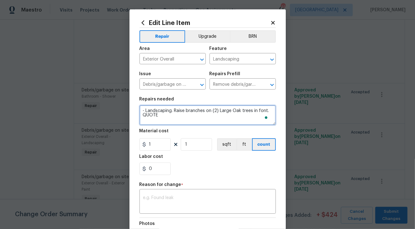
drag, startPoint x: 157, startPoint y: 116, endPoint x: 139, endPoint y: 116, distance: 17.5
click at [139, 116] on textarea "- Landscaping. Raise branches on (2) Large Oak trees in font. QUOTE" at bounding box center [207, 115] width 136 height 20
type textarea "- Landscaping. Raise branches on (2) Large Oak trees in front."
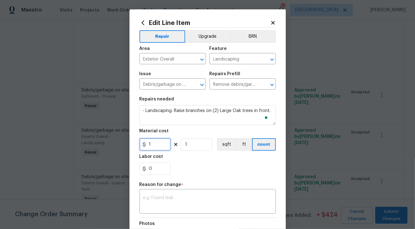
drag, startPoint x: 152, startPoint y: 149, endPoint x: 133, endPoint y: 147, distance: 18.8
click at [140, 148] on div "1" at bounding box center [154, 145] width 31 height 13
type input "585"
click at [164, 213] on div "x ​" at bounding box center [207, 202] width 136 height 23
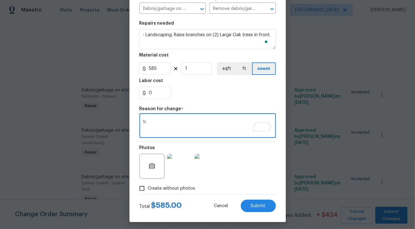
scroll to position [79, 0]
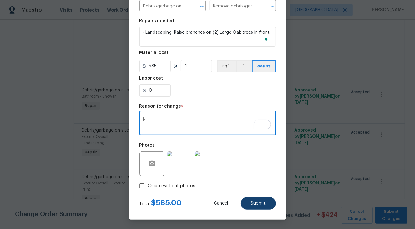
type textarea "N"
click at [264, 205] on button "Submit" at bounding box center [258, 204] width 35 height 13
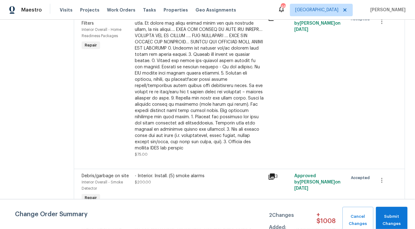
scroll to position [512, 0]
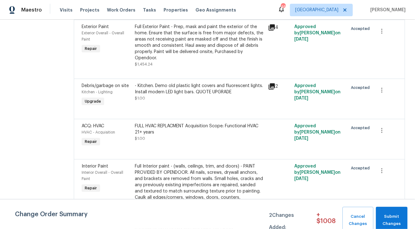
click at [191, 130] on div "FULL HVAC REPLACMENT Acquisition Scope: Functional HVAC 21+ years" at bounding box center [199, 129] width 129 height 13
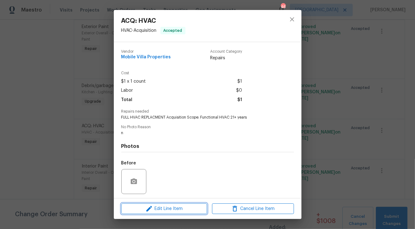
click at [159, 209] on span "Edit Line Item" at bounding box center [164, 209] width 82 height 8
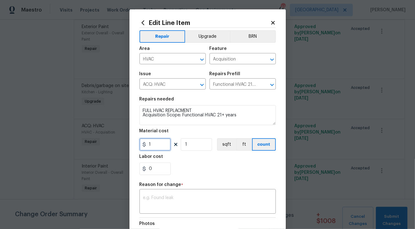
drag, startPoint x: 150, startPoint y: 144, endPoint x: 133, endPoint y: 145, distance: 17.5
click at [133, 145] on div "Edit Line Item Repair Upgrade BRN Area HVAC ​ Feature Acquisition ​ Issue ACQ: …" at bounding box center [207, 153] width 156 height 289
type input "4345"
click at [213, 196] on div "x ​" at bounding box center [207, 202] width 136 height 23
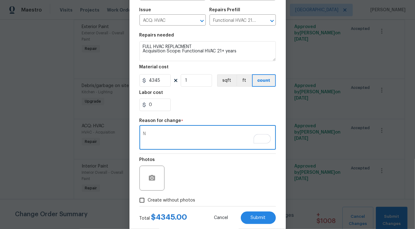
scroll to position [79, 0]
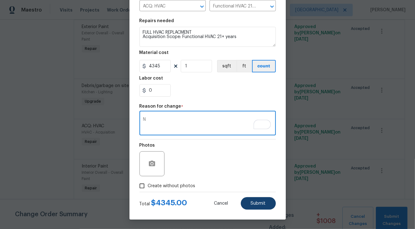
type textarea "N"
click at [253, 200] on button "Submit" at bounding box center [258, 204] width 35 height 13
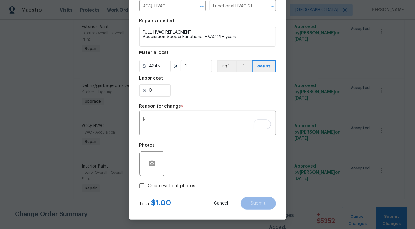
type input "1"
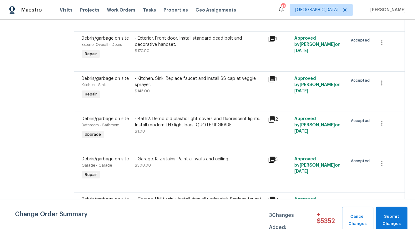
scroll to position [675, 0]
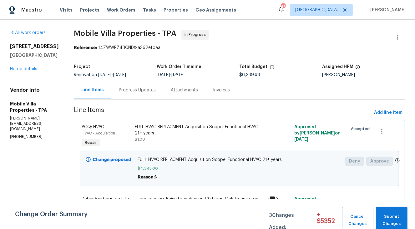
scroll to position [1921, 0]
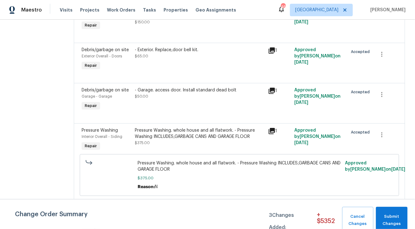
click at [200, 206] on div "- Bed2. Inspect area for leaks. Repair damaged drywall and baseboard. QUOTE" at bounding box center [199, 212] width 129 height 13
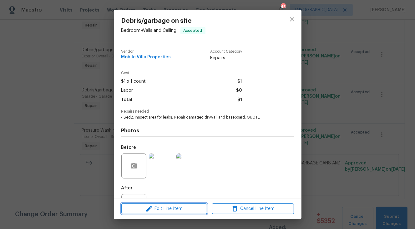
click at [179, 209] on span "Edit Line Item" at bounding box center [164, 209] width 82 height 8
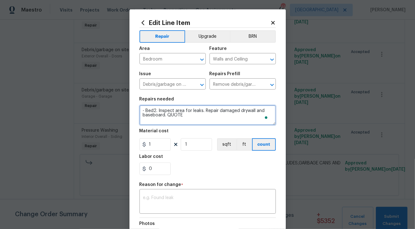
drag, startPoint x: 178, startPoint y: 119, endPoint x: 166, endPoint y: 117, distance: 11.9
click at [166, 117] on textarea "- Bed2. Inspect area for leaks. Repair damaged drywall and baseboard. QUOTE" at bounding box center [207, 115] width 136 height 20
type textarea "- Bed2. Inspect area for leaks. Repair damaged drywall and baseboard."
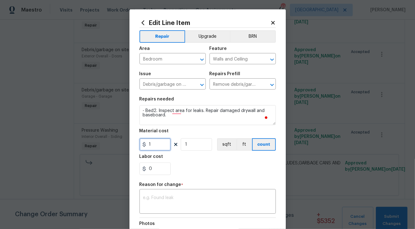
drag, startPoint x: 139, startPoint y: 149, endPoint x: 132, endPoint y: 149, distance: 6.6
click at [139, 149] on input "1" at bounding box center [154, 145] width 31 height 13
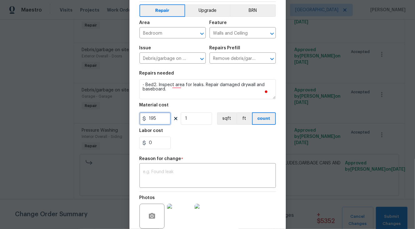
scroll to position [79, 0]
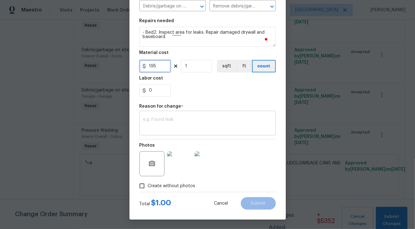
type input "195"
click at [191, 124] on textarea at bounding box center [207, 124] width 129 height 13
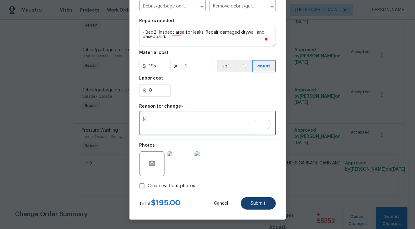
type textarea "N"
click at [260, 207] on button "Submit" at bounding box center [258, 204] width 35 height 13
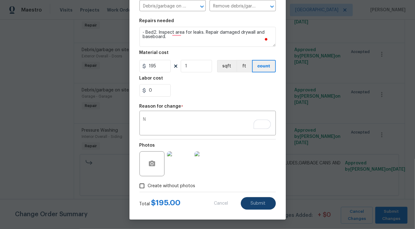
type textarea "- Bed2. Inspect area for leaks. Repair damaged drywall and baseboard. QUOTE"
type input "1"
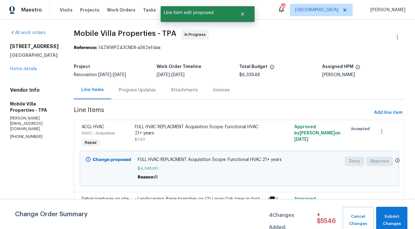
scroll to position [1804, 0]
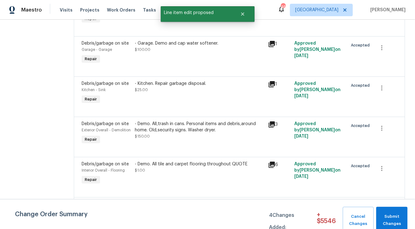
click at [193, 159] on div "- Demo. All tile and carpet flooring throughout QUOTE $1.00" at bounding box center [199, 173] width 133 height 29
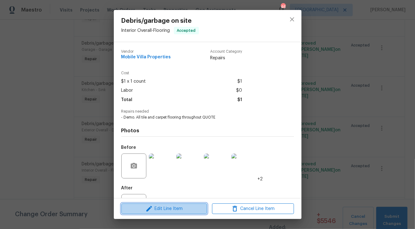
click at [183, 207] on span "Edit Line Item" at bounding box center [164, 209] width 82 height 8
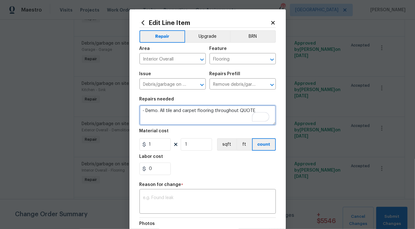
drag, startPoint x: 252, startPoint y: 111, endPoint x: 237, endPoint y: 113, distance: 15.8
click at [237, 113] on textarea "- Demo. All tile and carpet flooring throughout QUOTE" at bounding box center [207, 115] width 136 height 20
type textarea "- Demo. All tile and carpet flooring throughout"
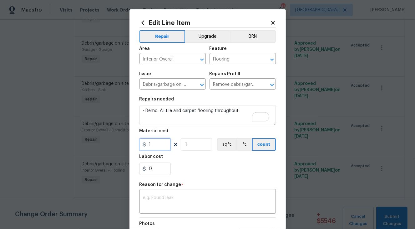
click at [147, 147] on input "1" at bounding box center [154, 145] width 31 height 13
drag, startPoint x: 153, startPoint y: 145, endPoint x: 140, endPoint y: 145, distance: 12.5
click at [140, 145] on div "1" at bounding box center [154, 145] width 31 height 13
type input "2250"
click at [163, 197] on div "Repair Upgrade BRN Area Interior Overall ​ Feature Flooring ​ Issue Debris/garb…" at bounding box center [207, 152] width 136 height 249
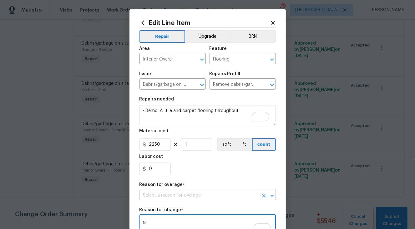
type textarea "N"
click at [193, 193] on input "text" at bounding box center [198, 196] width 119 height 10
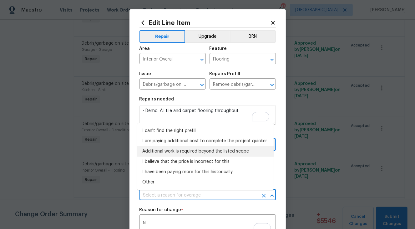
click at [172, 154] on li "Additional work is required beyond the listed scope" at bounding box center [205, 152] width 136 height 10
type input "Additional work is required beyond the listed scope"
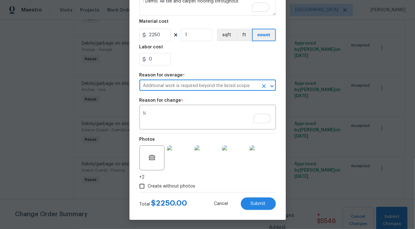
scroll to position [111, 0]
click at [251, 202] on span "Submit" at bounding box center [258, 204] width 15 height 5
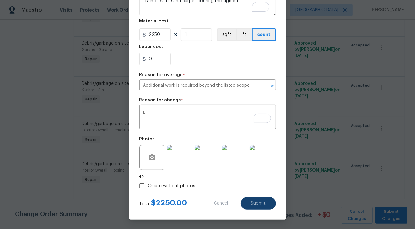
type textarea "- Demo. All tile and carpet flooring throughout QUOTE"
type input "1"
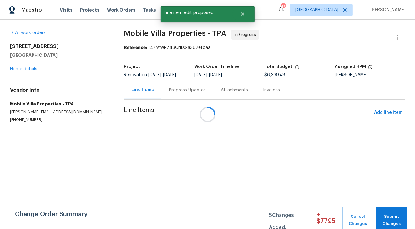
scroll to position [0, 0]
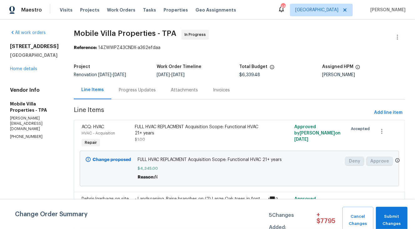
click at [194, 139] on div "FULL HVAC REPLACMENT Acquisition Scope: Functional HVAC 21+ years $1.00" at bounding box center [199, 133] width 129 height 19
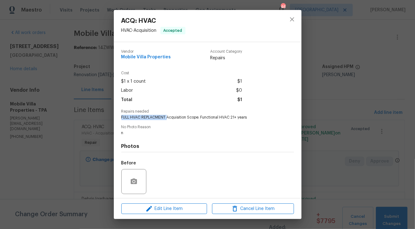
drag, startPoint x: 166, startPoint y: 117, endPoint x: 122, endPoint y: 118, distance: 44.7
click at [122, 118] on span "FULL HVAC REPLACMENT Acquisition Scope: Functional HVAC 21+ years" at bounding box center [198, 117] width 155 height 5
copy span "FULL HVAC REPLACMENT"
click at [292, 23] on button "close" at bounding box center [292, 19] width 15 height 15
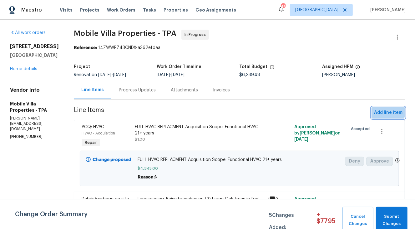
click at [383, 113] on span "Add line item" at bounding box center [388, 113] width 28 height 8
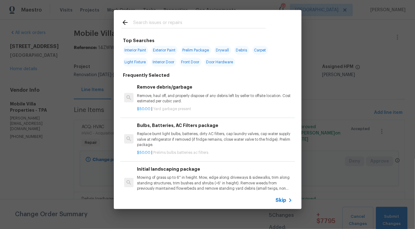
click at [167, 23] on input "text" at bounding box center [199, 23] width 133 height 9
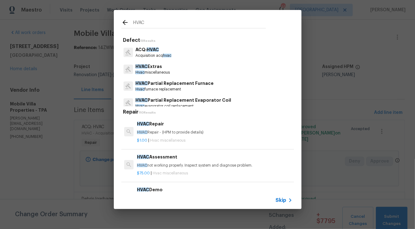
type input "HVAC"
click at [164, 66] on p "HVAC Extras" at bounding box center [152, 66] width 34 height 7
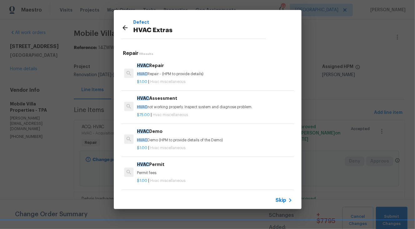
click at [176, 76] on p "HVAC Repair - (HPM to provide details)" at bounding box center [214, 74] width 155 height 5
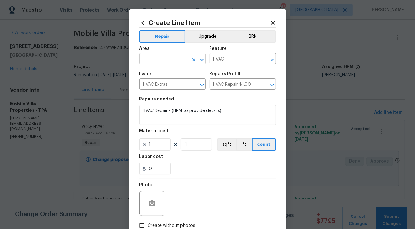
click at [174, 62] on input "text" at bounding box center [163, 60] width 49 height 10
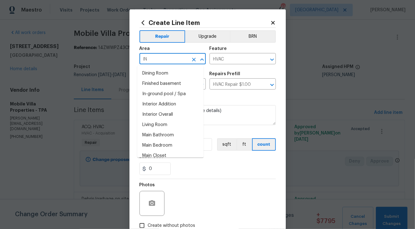
type input "I"
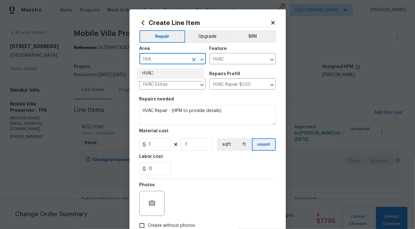
click at [168, 78] on li "HVAC" at bounding box center [170, 73] width 66 height 10
type input "HVAC"
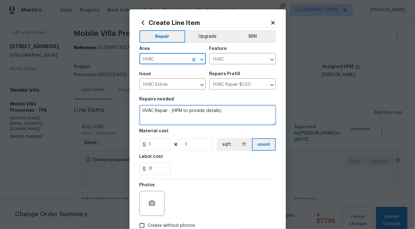
click at [220, 116] on textarea "HVAC Repair - (HPM to provide details)" at bounding box center [207, 115] width 136 height 20
paste textarea "FULL HVAC REPLACMENT"
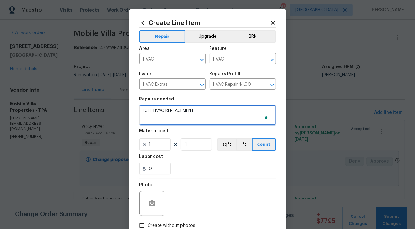
paste textarea "Reseal plenum"
type textarea "FULL HVAC REPLACEMENT Reseal plenum"
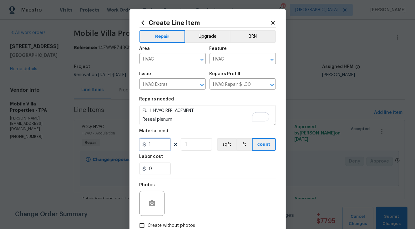
drag, startPoint x: 157, startPoint y: 146, endPoint x: 128, endPoint y: 147, distance: 29.7
click at [129, 147] on div "Create Line Item Repair Upgrade BRN Area HVAC ​ Feature HVAC ​ Issue HVAC Extra…" at bounding box center [207, 134] width 156 height 250
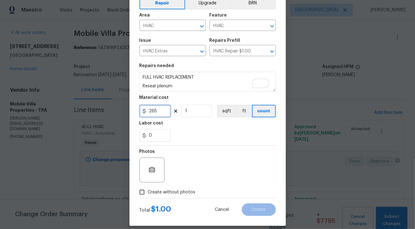
scroll to position [40, 0]
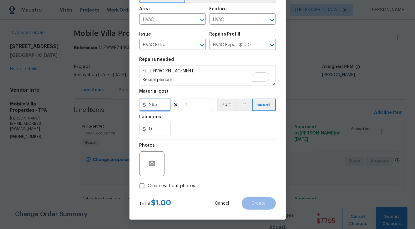
type input "265"
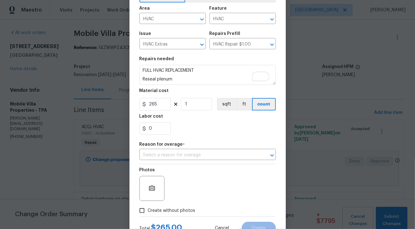
click at [166, 187] on div "Photos Create without photos" at bounding box center [207, 190] width 136 height 53
click at [227, 159] on input "text" at bounding box center [198, 156] width 119 height 10
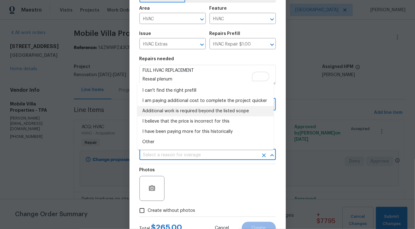
click at [191, 113] on li "Additional work is required beyond the listed scope" at bounding box center [205, 111] width 136 height 10
type input "Additional work is required beyond the listed scope"
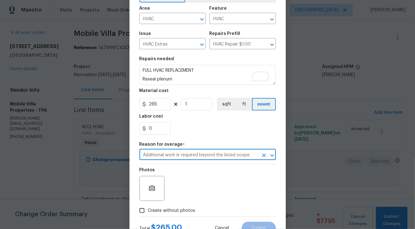
click at [174, 209] on span "Create without photos" at bounding box center [172, 211] width 48 height 7
click at [148, 209] on input "Create without photos" at bounding box center [142, 211] width 12 height 12
checkbox input "true"
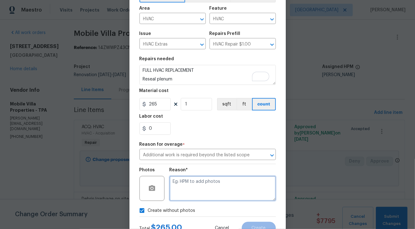
click at [216, 183] on textarea at bounding box center [222, 188] width 106 height 25
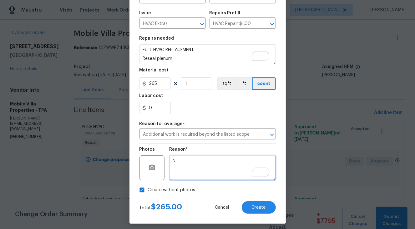
scroll to position [66, 0]
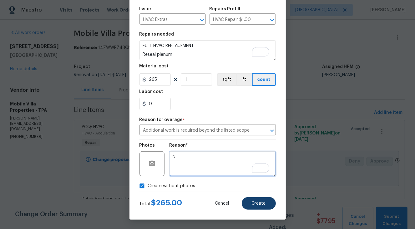
type textarea "N"
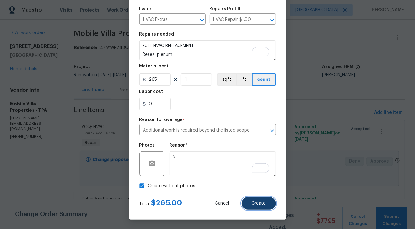
click at [261, 200] on button "Create" at bounding box center [259, 204] width 34 height 13
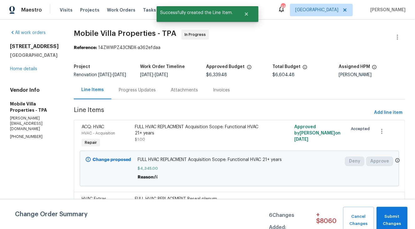
scroll to position [1673, 0]
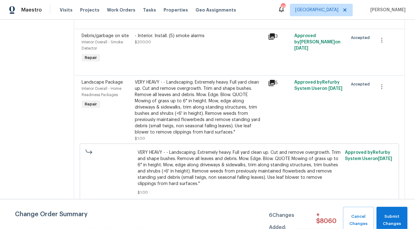
click at [215, 85] on div "VERY HEAVY - - Landscaping. Extremely heavy. Full yard clean up. Cut and remove…" at bounding box center [199, 107] width 129 height 56
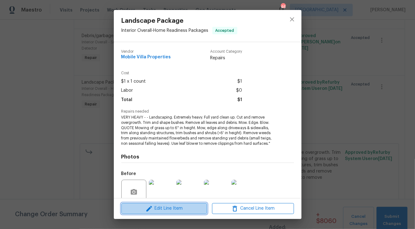
click at [162, 207] on span "Edit Line Item" at bounding box center [164, 209] width 82 height 8
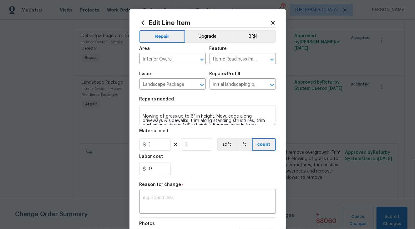
scroll to position [19, 0]
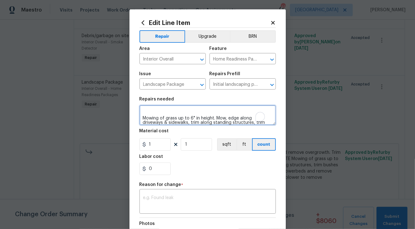
click at [159, 110] on textarea "VERY HEAVY - - Landscaping. Extremely heavy. Full yard clean up. Cut and remove…" at bounding box center [207, 115] width 136 height 20
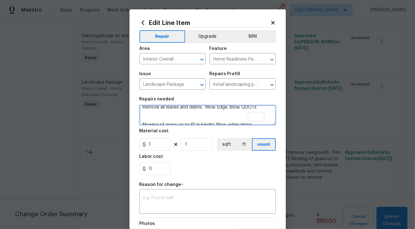
drag, startPoint x: 158, startPoint y: 112, endPoint x: 135, endPoint y: 113, distance: 22.8
click at [135, 113] on div "Edit Line Item Repair Upgrade BRN Area Interior Overall ​ Feature Home Readines…" at bounding box center [207, 156] width 156 height 295
type textarea "VERY HEAVY - - Landscaping. Extremely heavy. Full yard clean up. Cut and remove…"
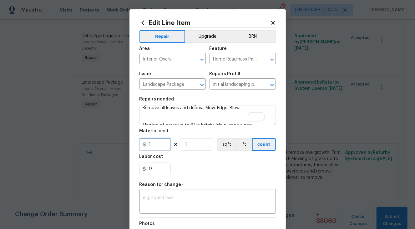
click at [150, 140] on input "1" at bounding box center [154, 145] width 31 height 13
drag, startPoint x: 151, startPoint y: 146, endPoint x: 130, endPoint y: 146, distance: 20.9
click at [130, 146] on div "Edit Line Item Repair Upgrade BRN Area Interior Overall ​ Feature Home Readines…" at bounding box center [207, 156] width 156 height 295
type input "780"
click at [171, 203] on textarea at bounding box center [207, 202] width 129 height 13
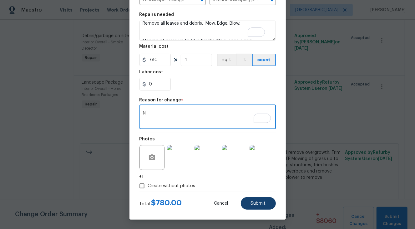
type textarea "N"
click at [257, 202] on span "Submit" at bounding box center [258, 204] width 15 height 5
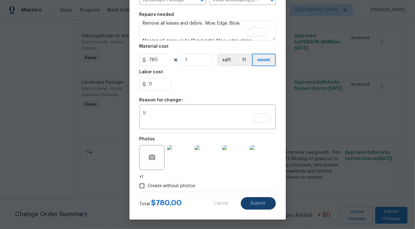
type textarea "VERY HEAVY - - Landscaping. Extremely heavy. Full yard clean up. Cut and remove…"
type input "1"
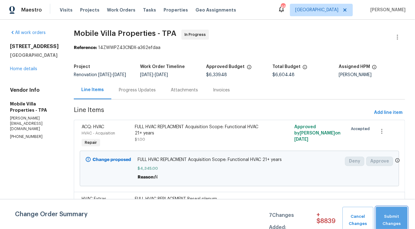
click at [384, 216] on span "Submit Changes" at bounding box center [391, 221] width 25 height 14
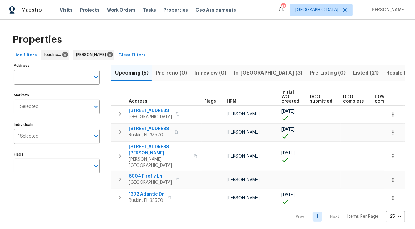
click at [236, 73] on span "In-reno (3)" at bounding box center [268, 73] width 68 height 9
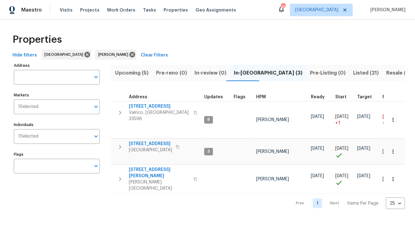
click at [140, 71] on span "Upcoming (5)" at bounding box center [131, 73] width 33 height 9
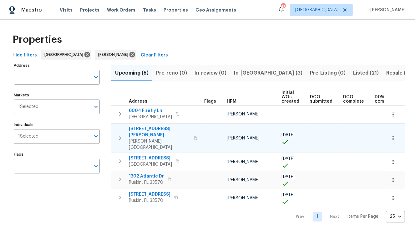
click at [150, 124] on td "1109 Bryan Rd Brandon, FL 33511" at bounding box center [156, 138] width 90 height 29
click at [150, 128] on span "[STREET_ADDRESS][PERSON_NAME]" at bounding box center [159, 132] width 61 height 13
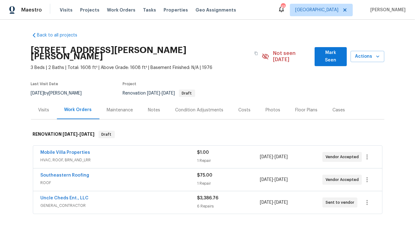
click at [191, 107] on div "Condition Adjustments" at bounding box center [199, 110] width 48 height 6
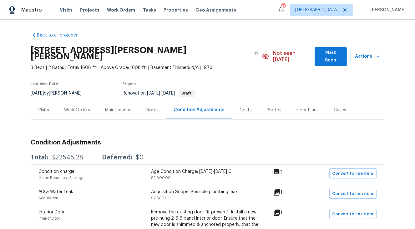
click at [85, 107] on div "Work Orders" at bounding box center [77, 110] width 26 height 6
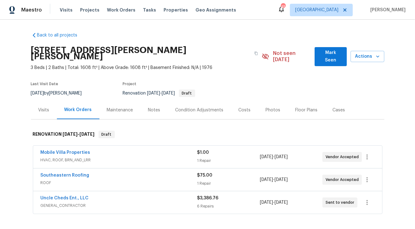
click at [70, 192] on div "Uncle Cheds Ent., LLC GENERAL_CONTRACTOR $3,386.76 6 Repairs [DATE] - [DATE] Se…" at bounding box center [207, 203] width 349 height 23
click at [71, 196] on link "Uncle Cheds Ent., LLC" at bounding box center [65, 198] width 48 height 4
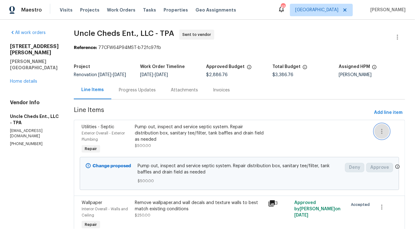
click at [378, 135] on icon "button" at bounding box center [382, 132] width 8 height 8
click at [380, 137] on li "Cancel" at bounding box center [382, 136] width 24 height 10
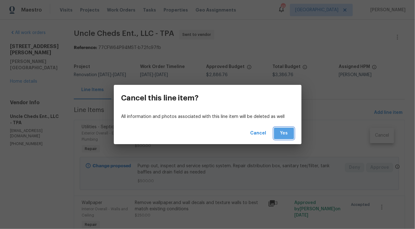
click at [289, 135] on span "Yes" at bounding box center [284, 134] width 10 height 8
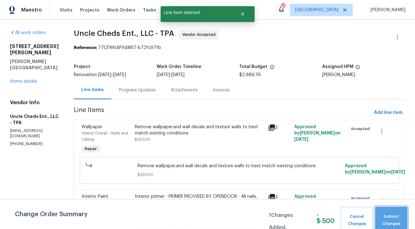
click at [395, 220] on span "Submit Changes" at bounding box center [391, 221] width 26 height 14
